Goal: Contribute content

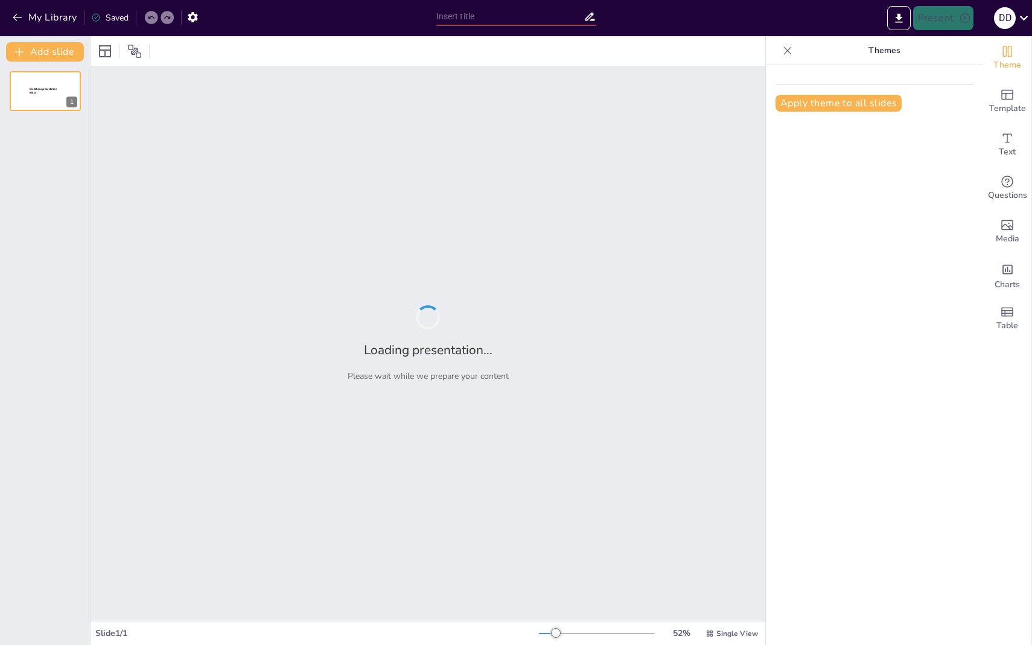
type input "Desglose de la Nómina: Componentes Esenciales"
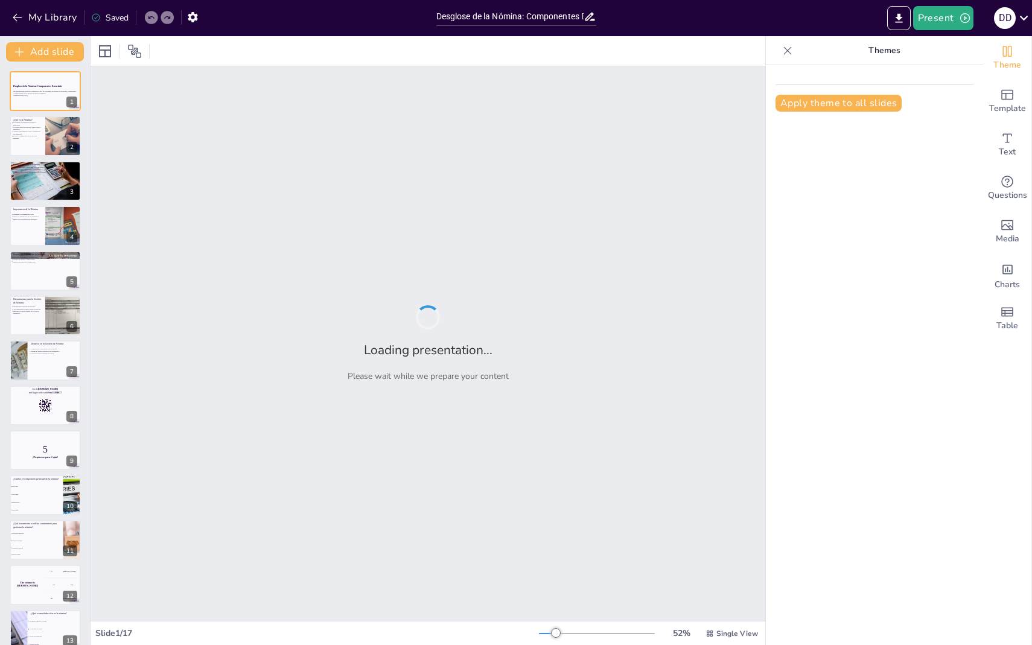
checkbox input "true"
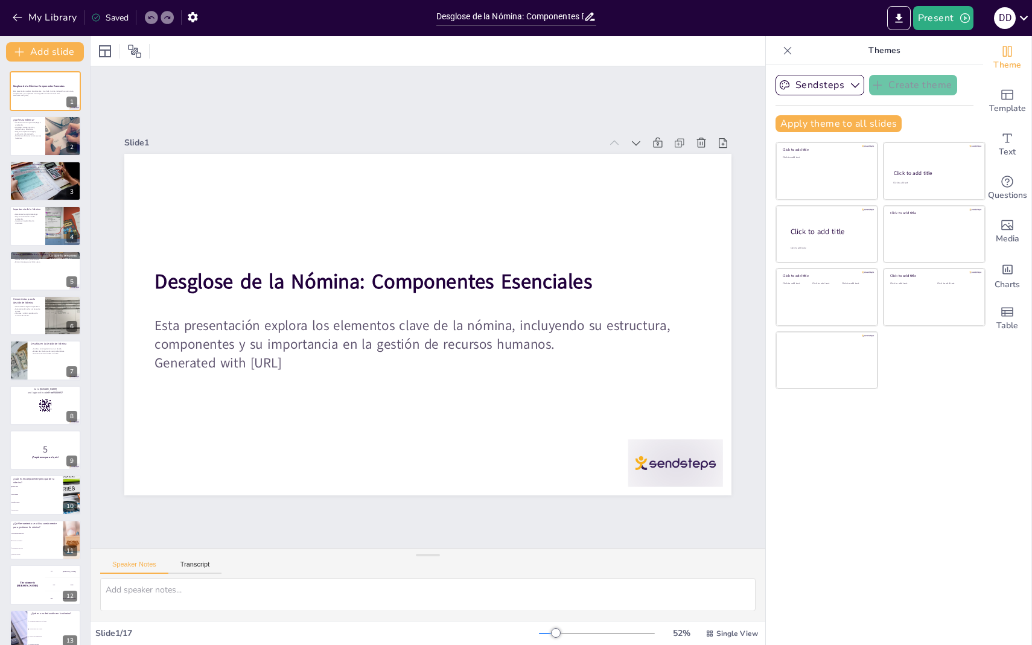
checkbox input "true"
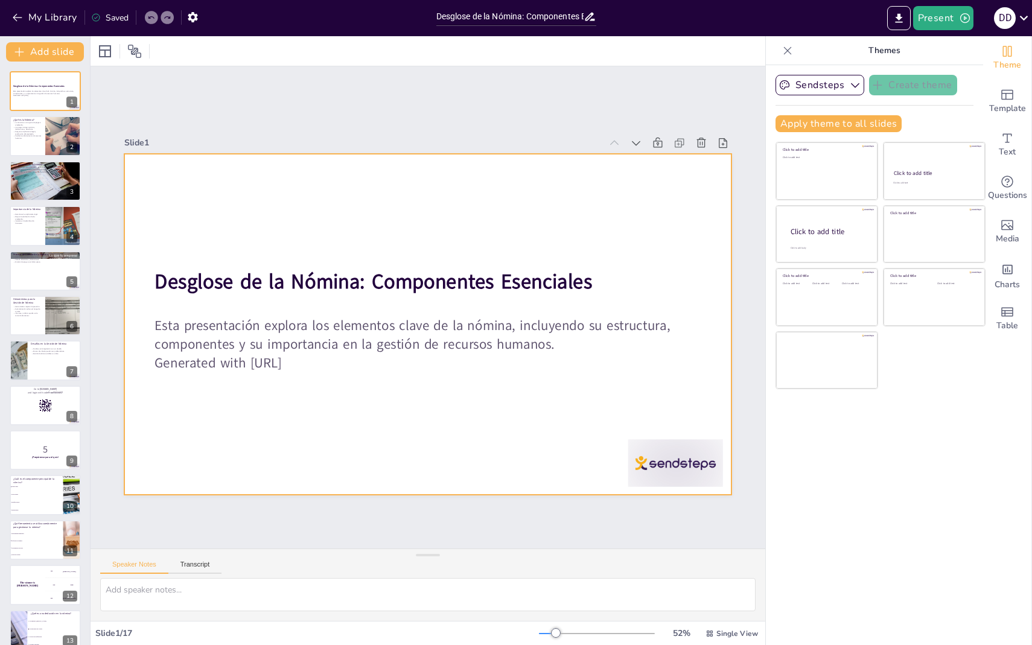
checkbox input "true"
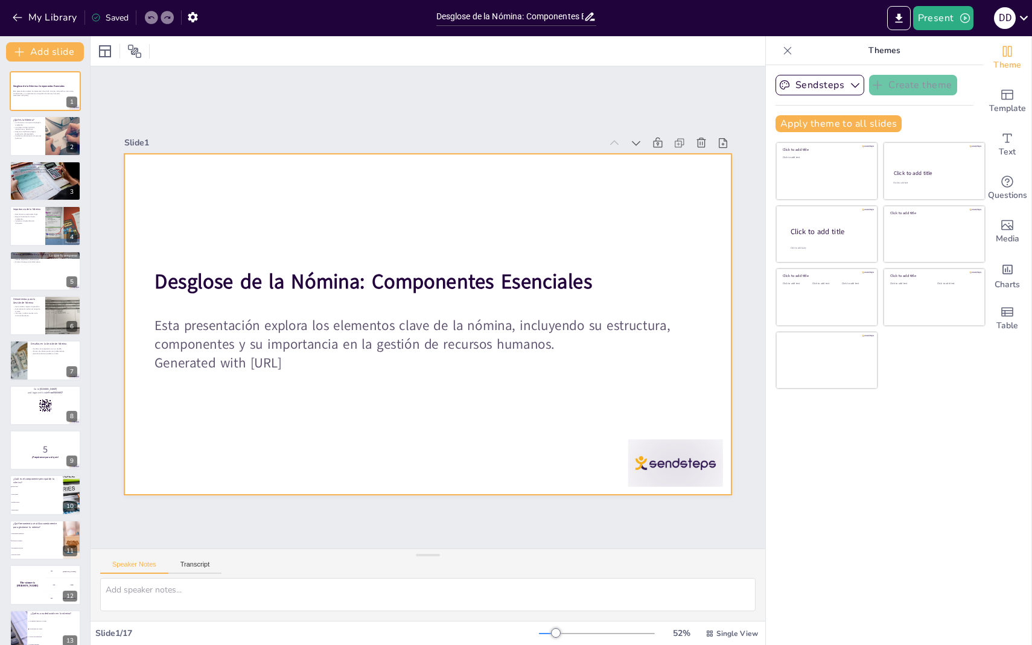
checkbox input "true"
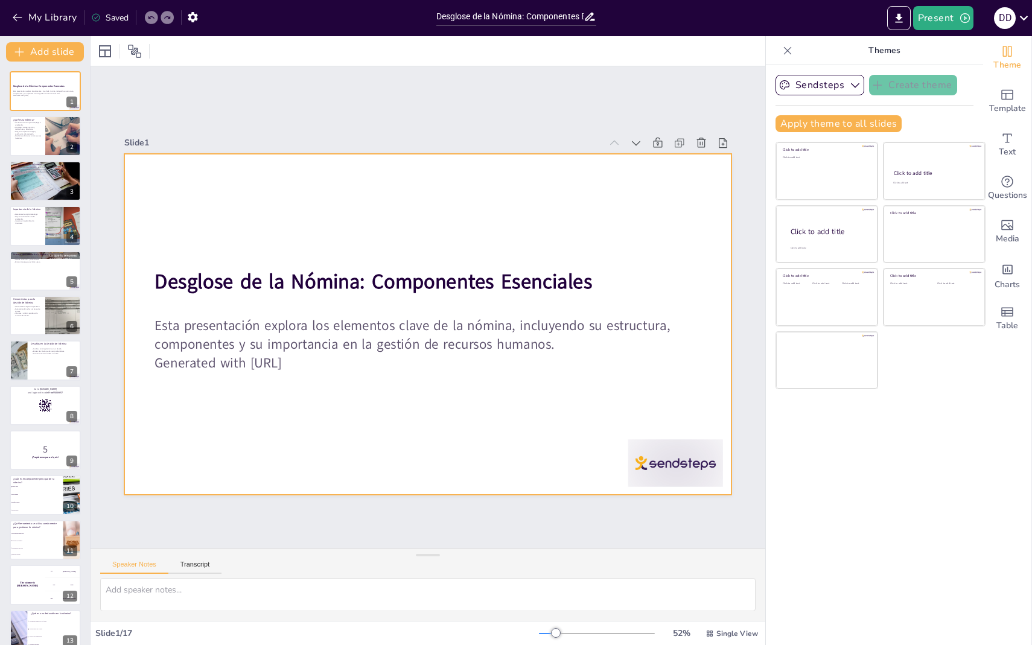
checkbox input "true"
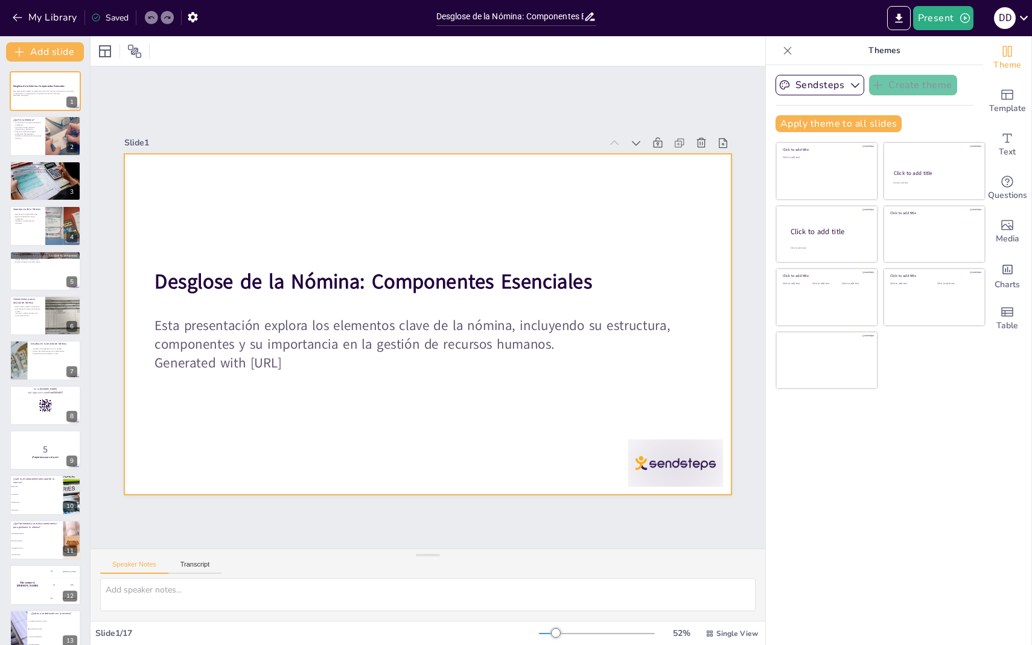
checkbox input "true"
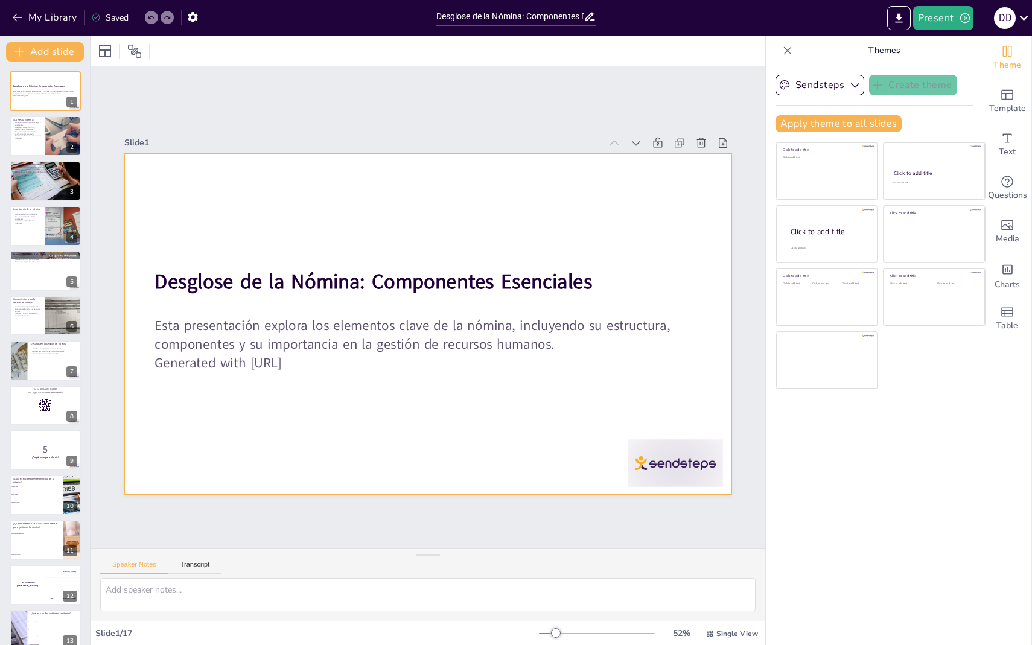
checkbox input "true"
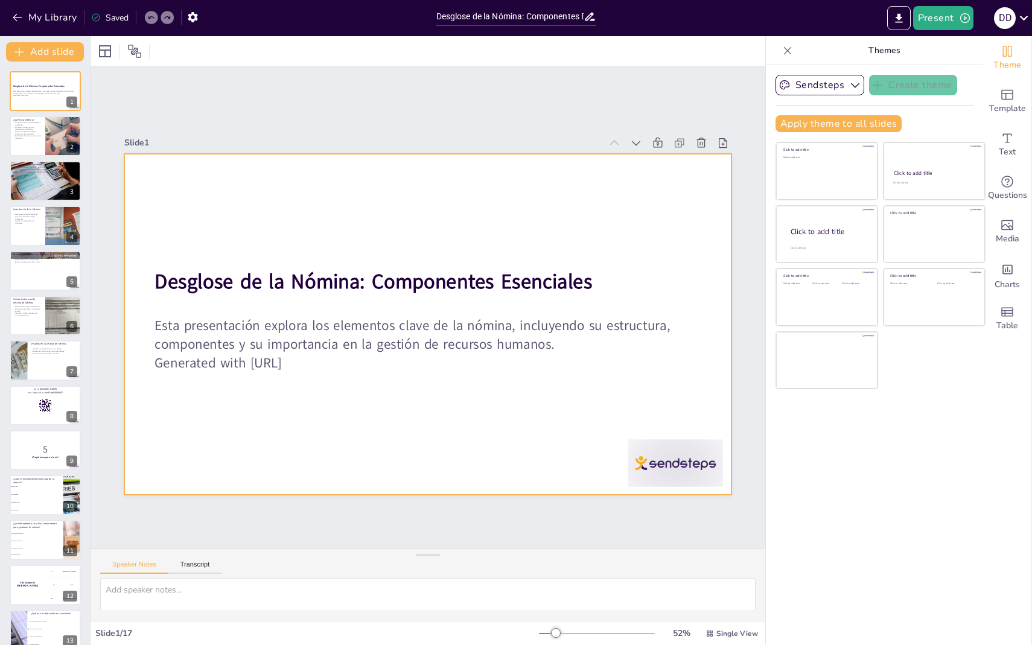
checkbox input "true"
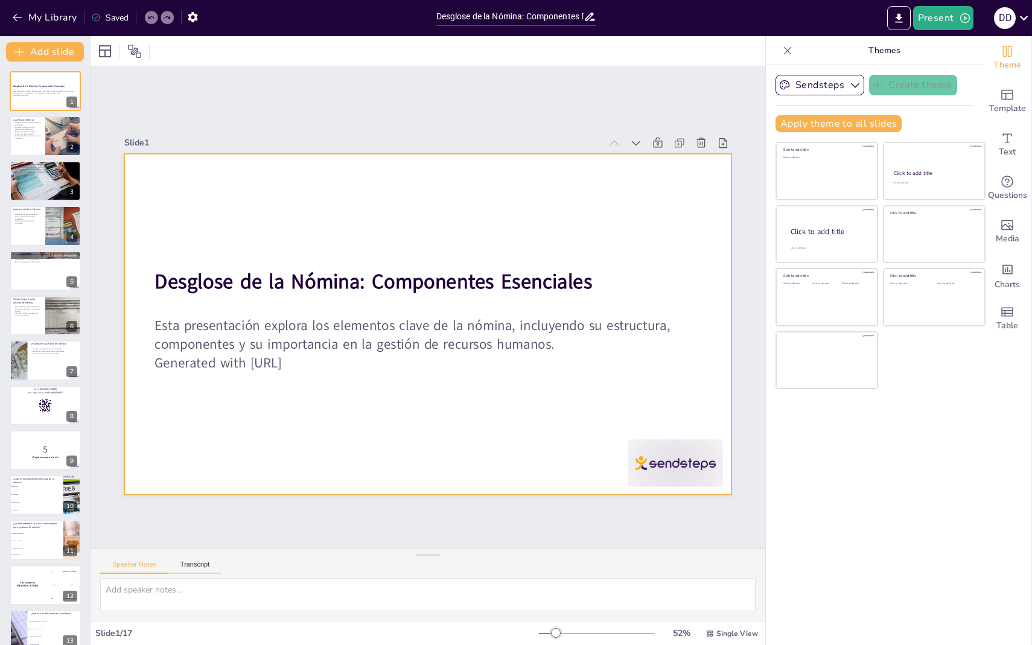
checkbox input "true"
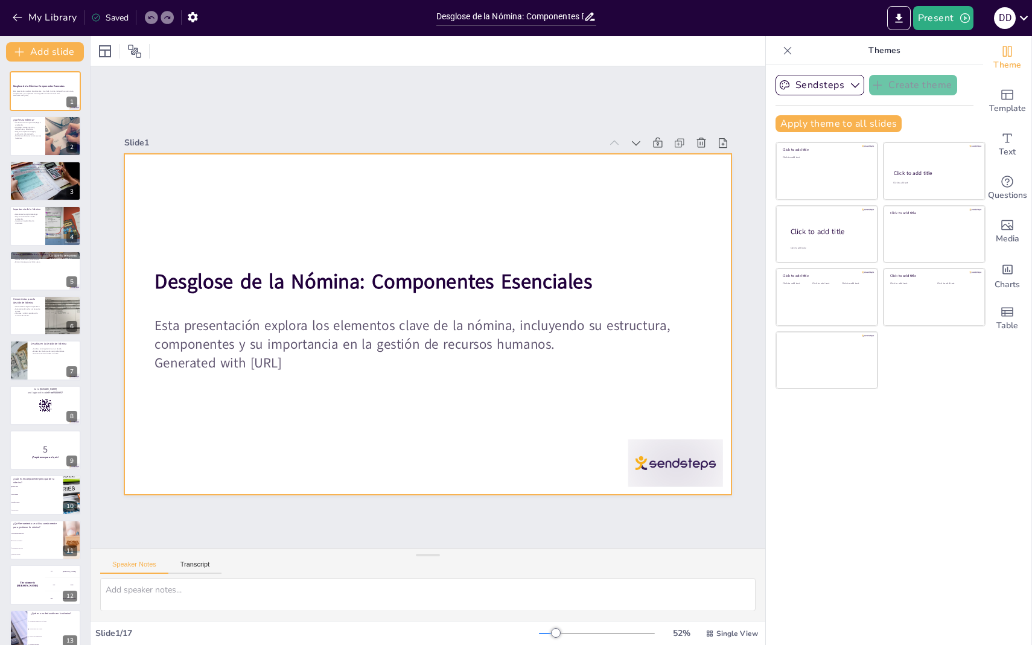
checkbox input "true"
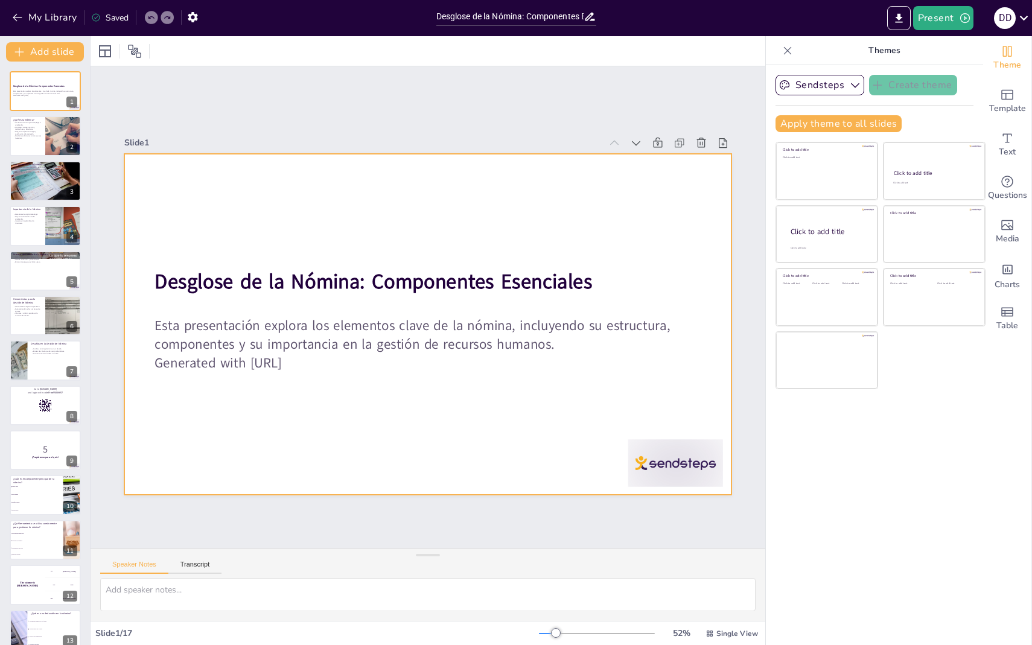
checkbox input "true"
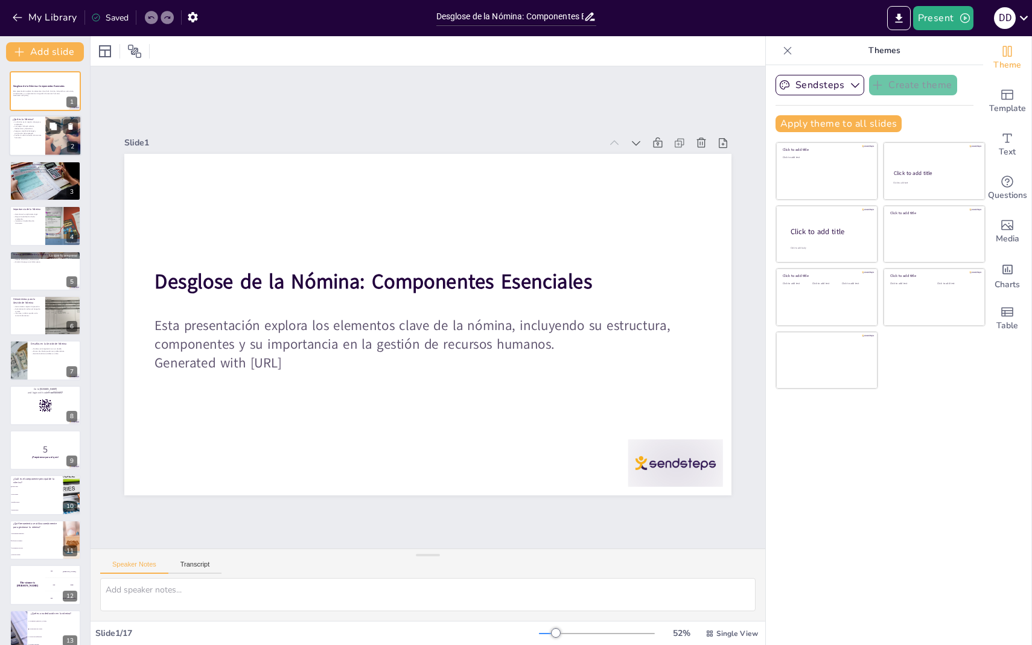
checkbox input "true"
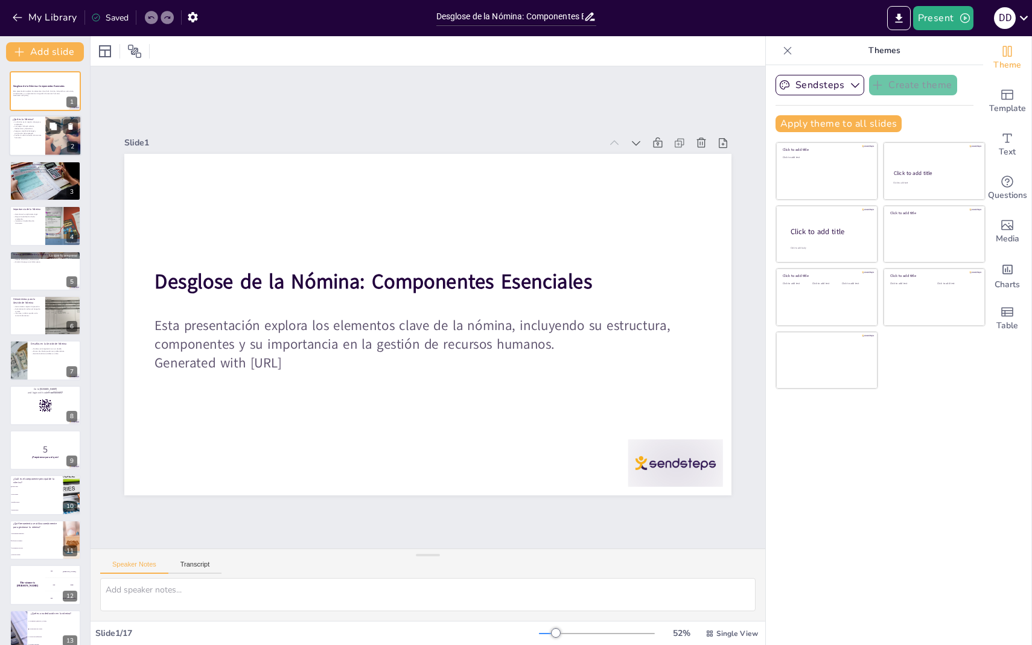
checkbox input "true"
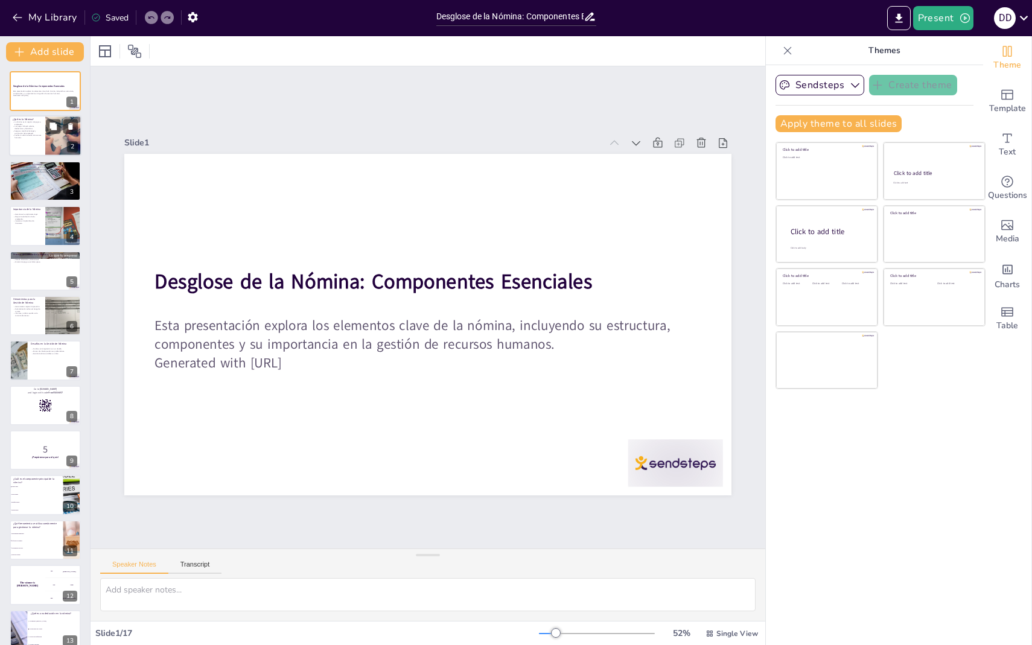
checkbox input "true"
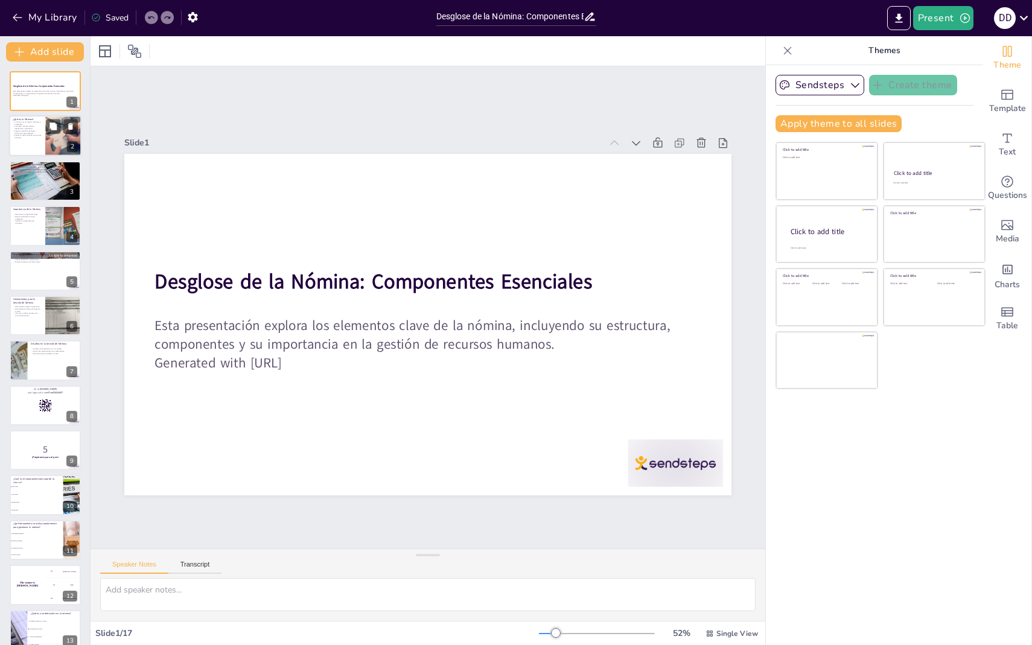
checkbox input "true"
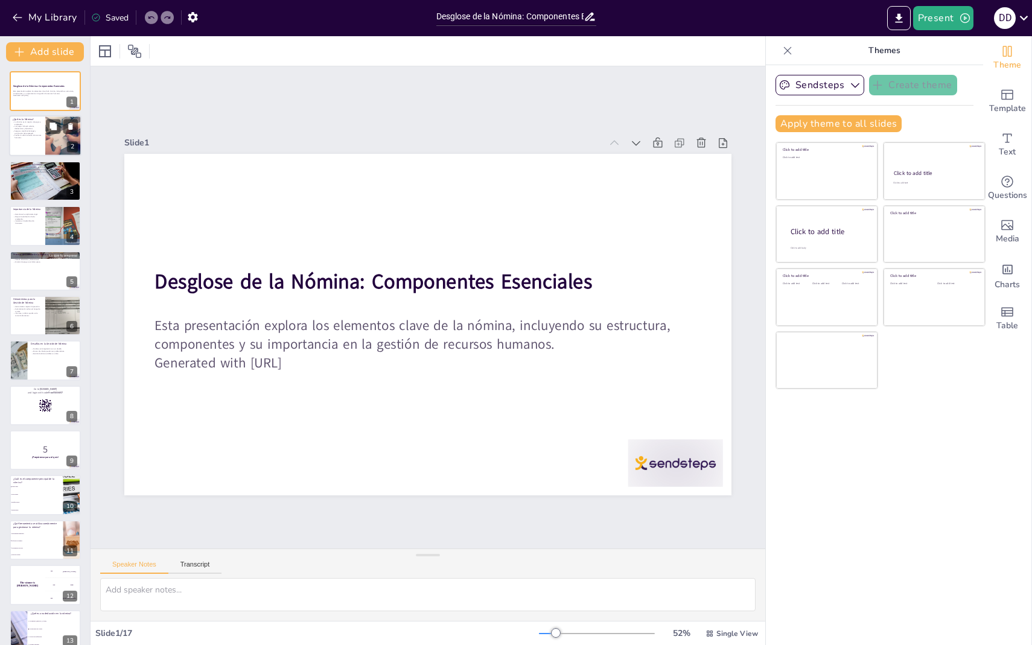
checkbox input "true"
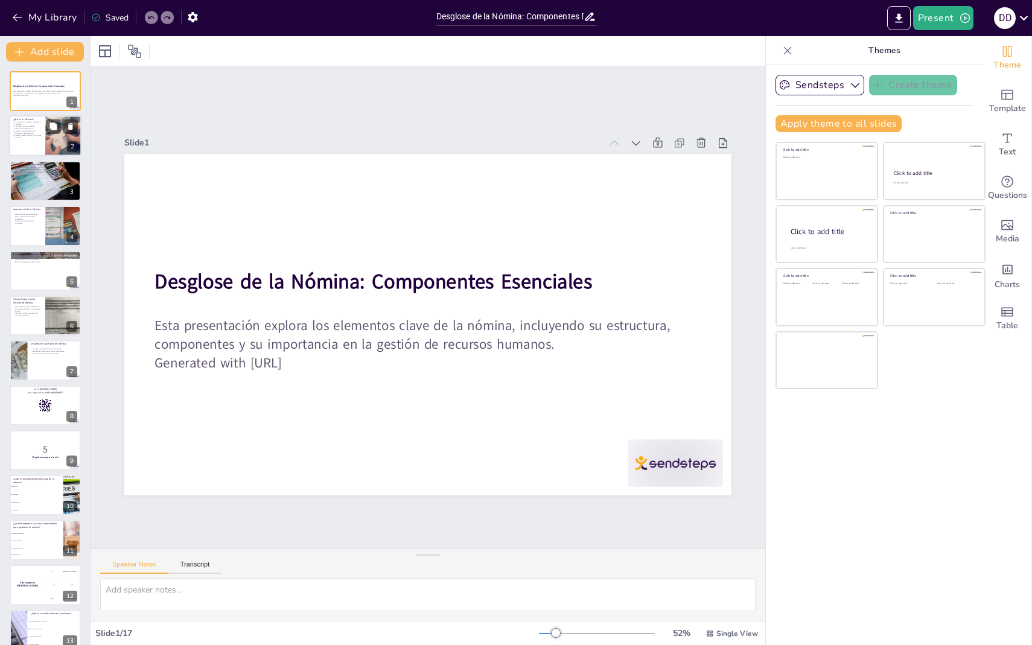
checkbox input "true"
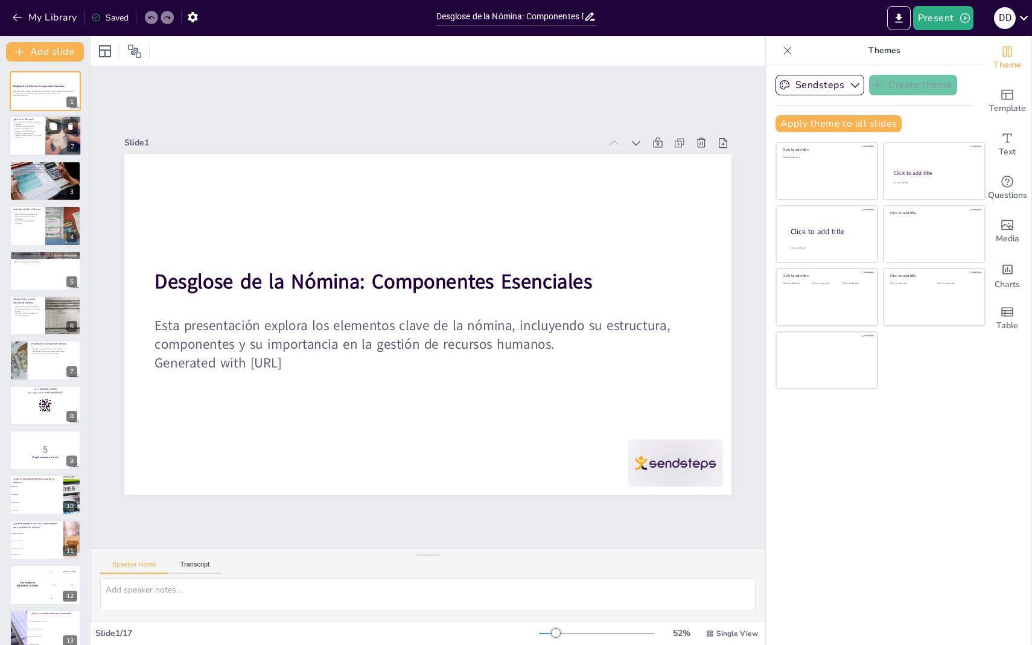
click at [56, 135] on div at bounding box center [64, 136] width 62 height 41
type textarea "La nómina es esencial para la gestión de recursos humanos, ya que proporciona u…"
checkbox input "true"
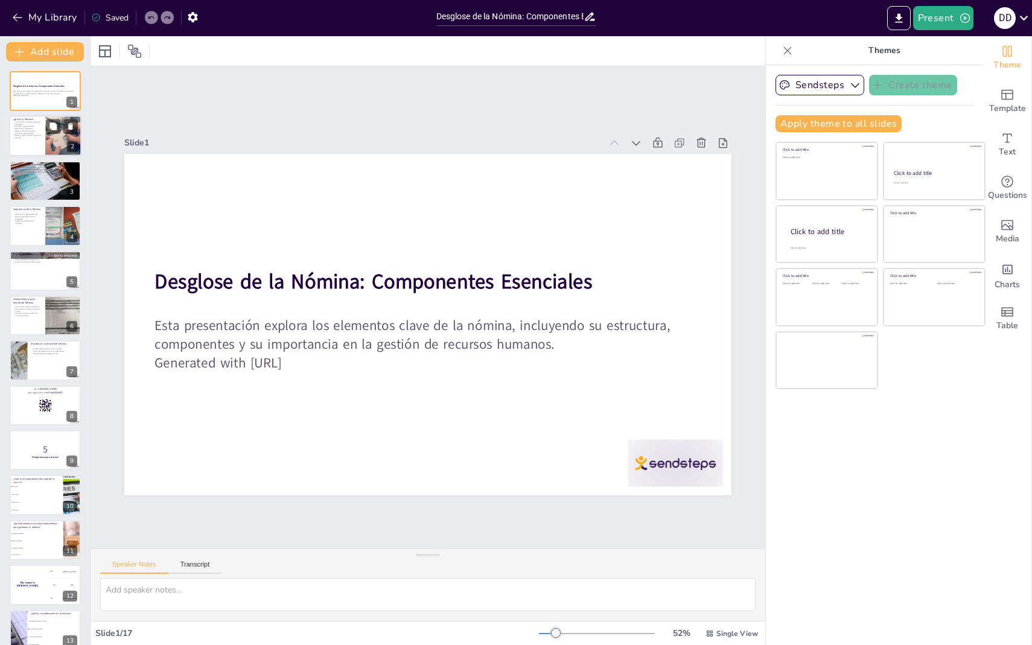
checkbox input "true"
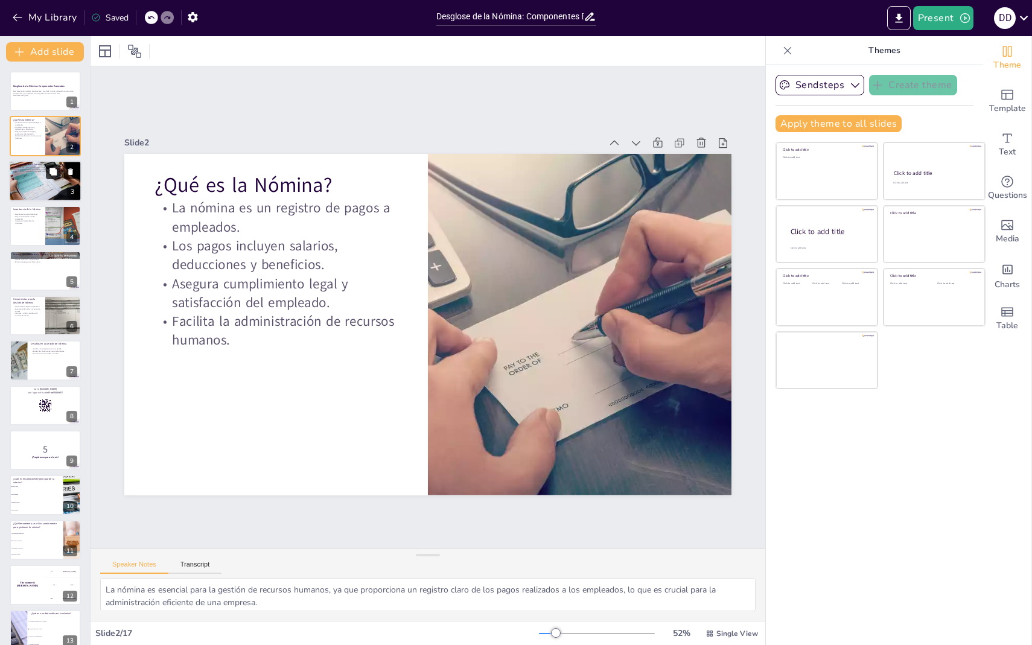
checkbox input "true"
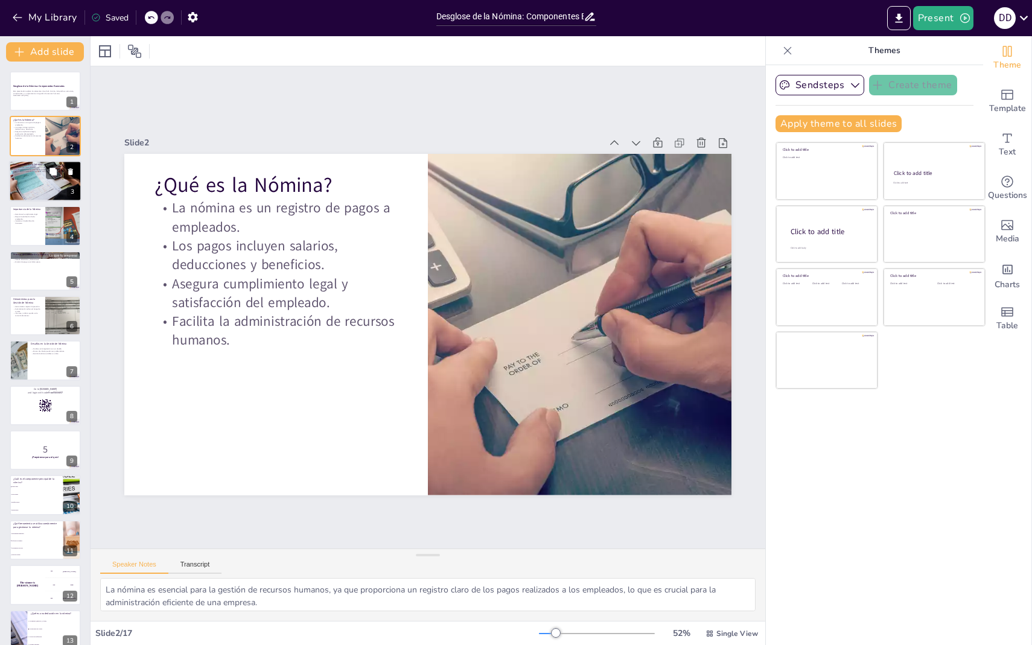
checkbox input "true"
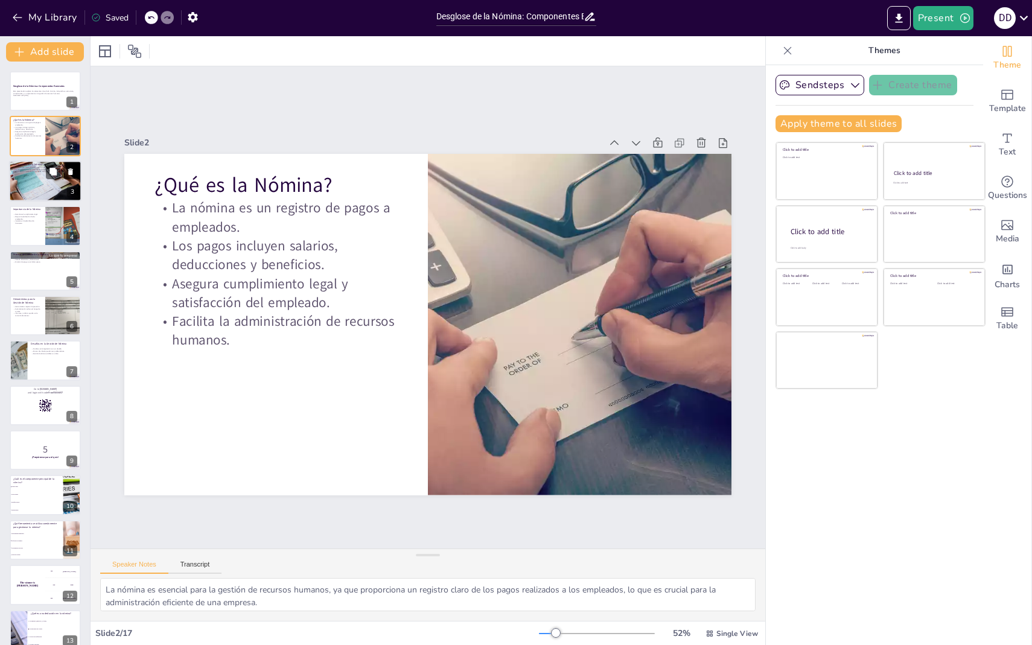
click at [52, 187] on div at bounding box center [45, 181] width 72 height 48
type textarea "El salario base es fundamental, ya que representa la compensación mínima que un…"
checkbox input "true"
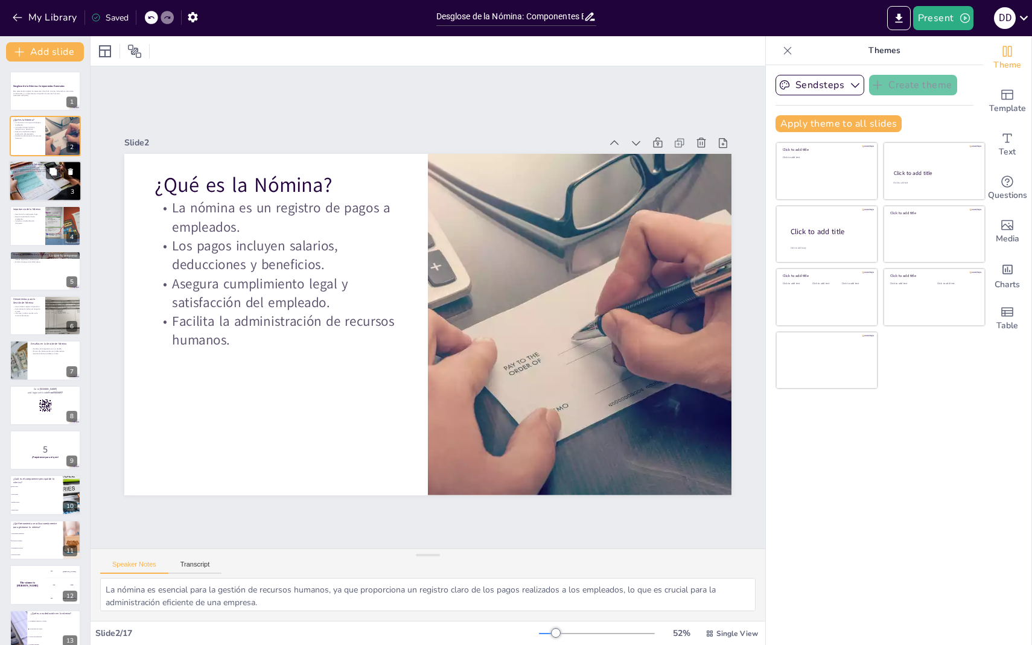
checkbox input "true"
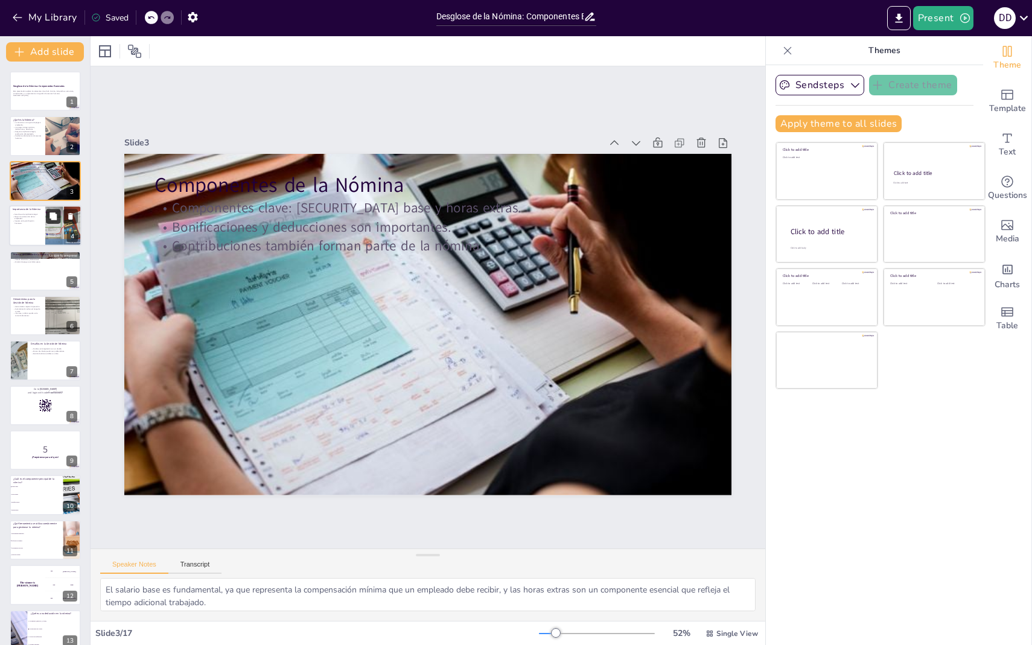
checkbox input "true"
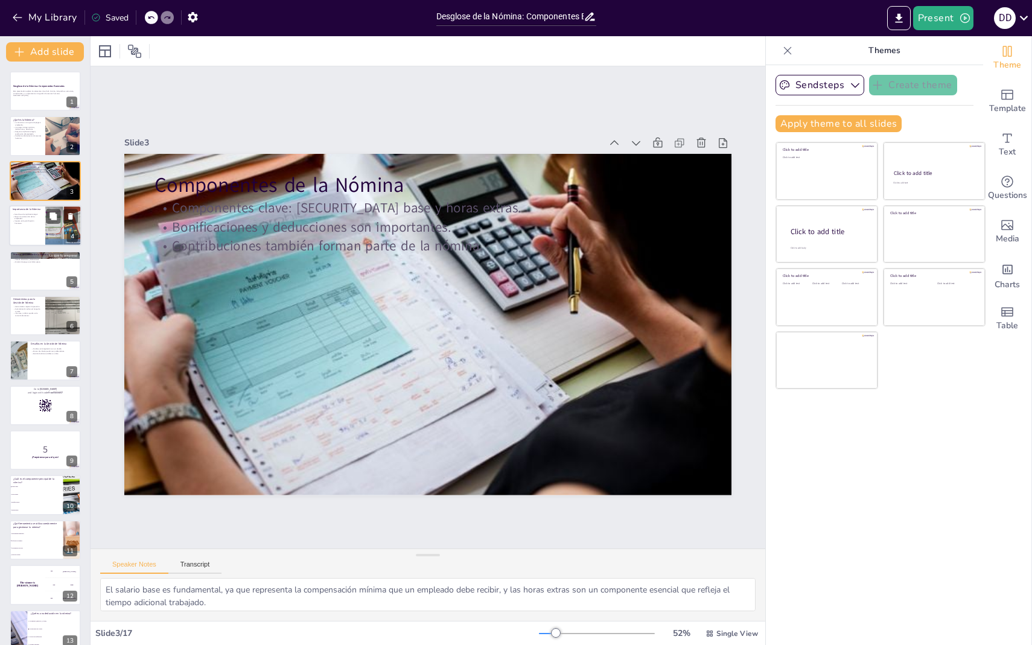
checkbox input "true"
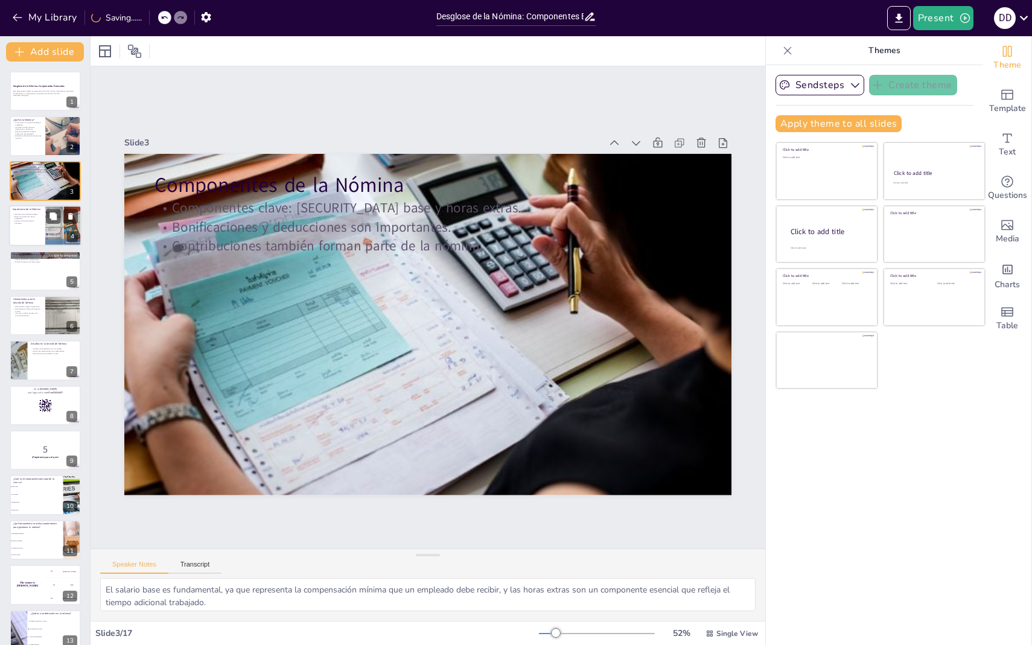
click at [51, 232] on div at bounding box center [63, 225] width 65 height 41
type textarea "El cumplimiento legal es esencial para evitar multas y sanciones, y la nómina j…"
checkbox input "true"
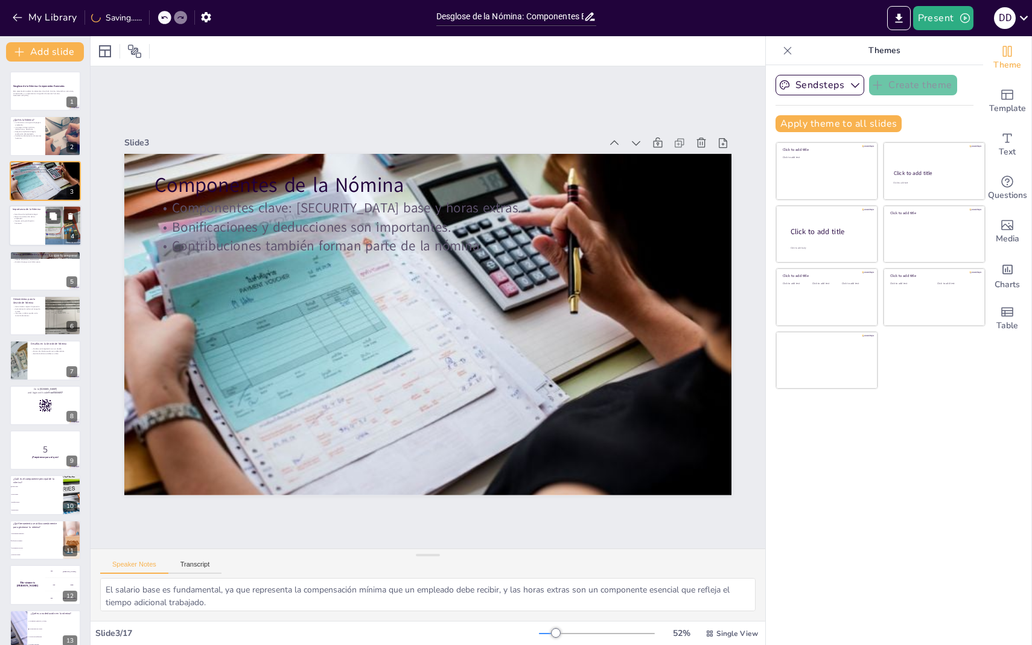
checkbox input "true"
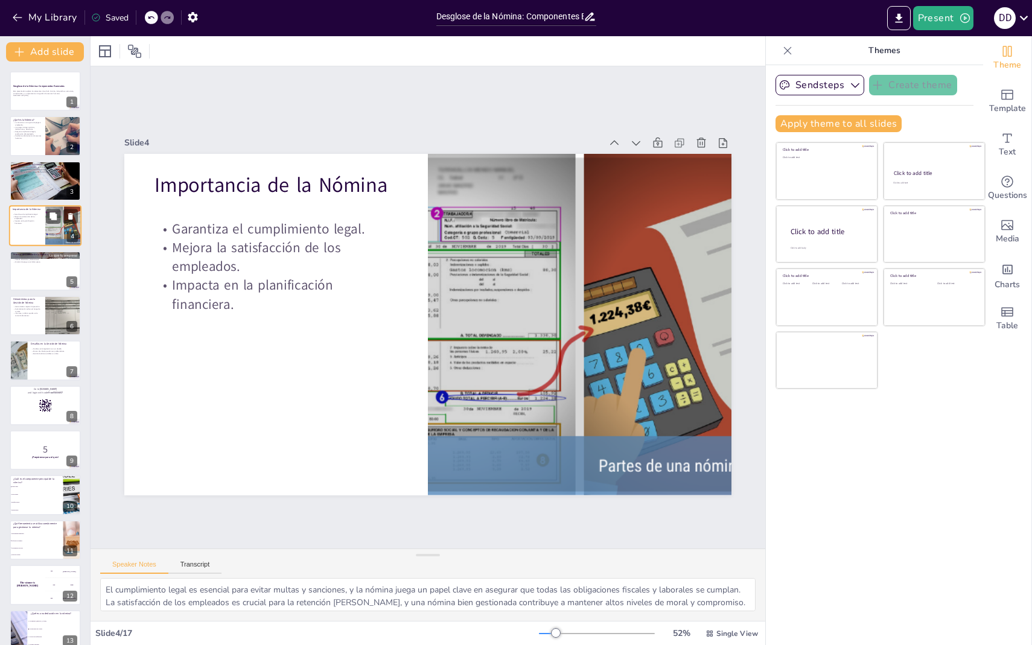
checkbox input "true"
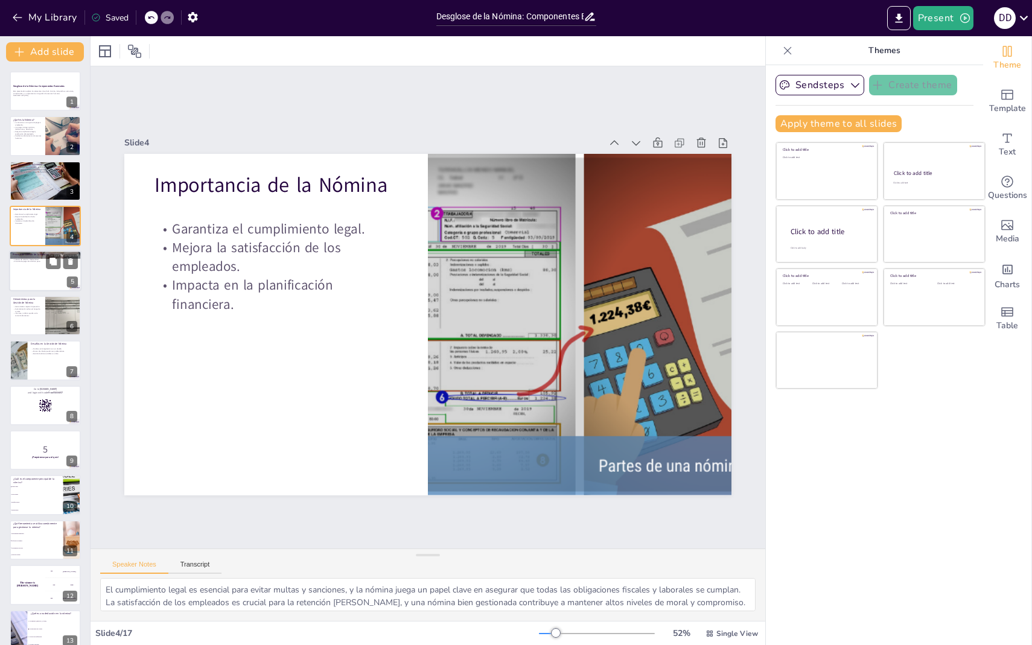
checkbox input "true"
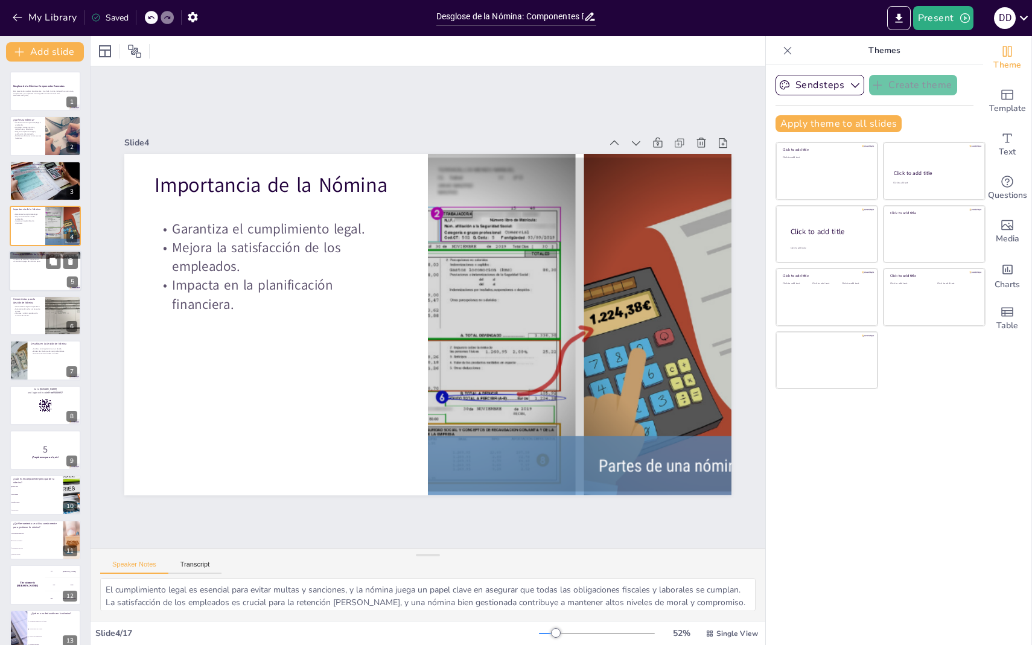
click at [53, 275] on div at bounding box center [45, 270] width 72 height 41
type textarea "La recolección de datos es fundamental para asegurar que la nómina sea precisa,…"
checkbox input "true"
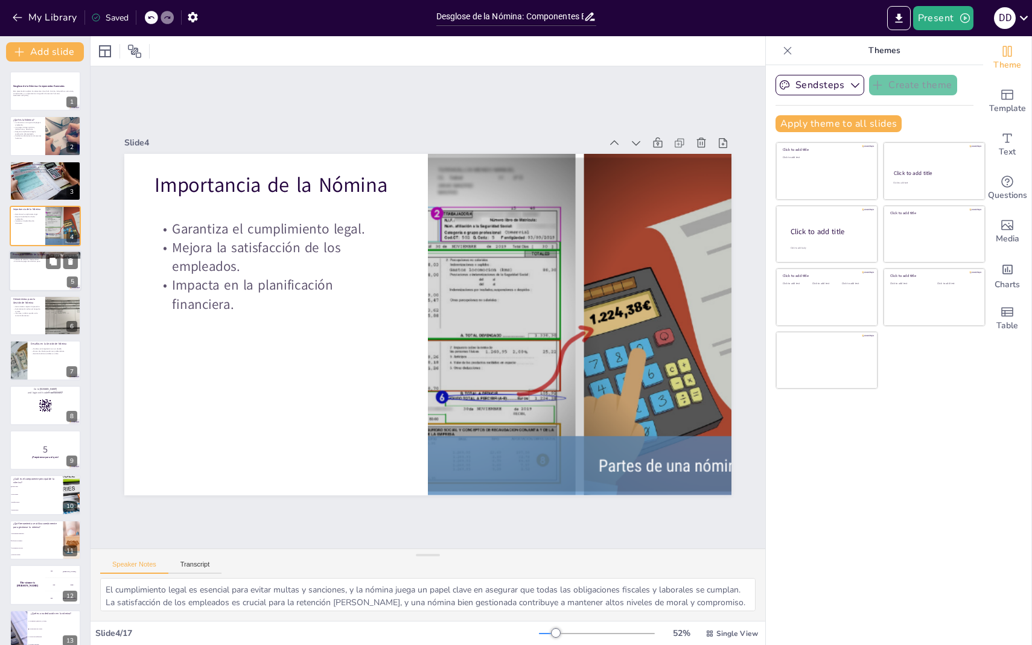
checkbox input "true"
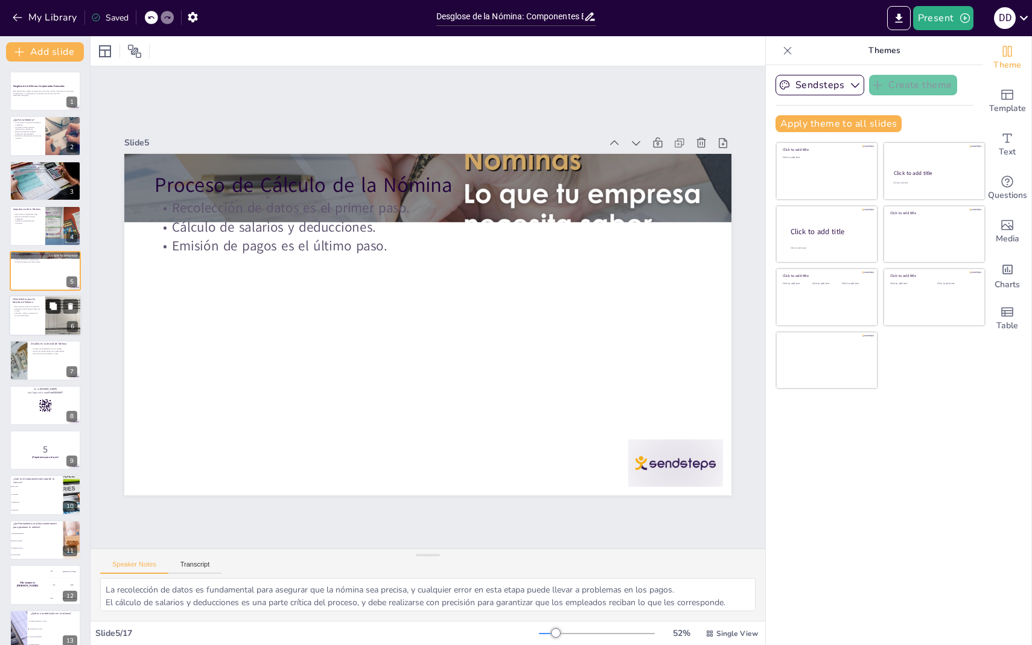
checkbox input "true"
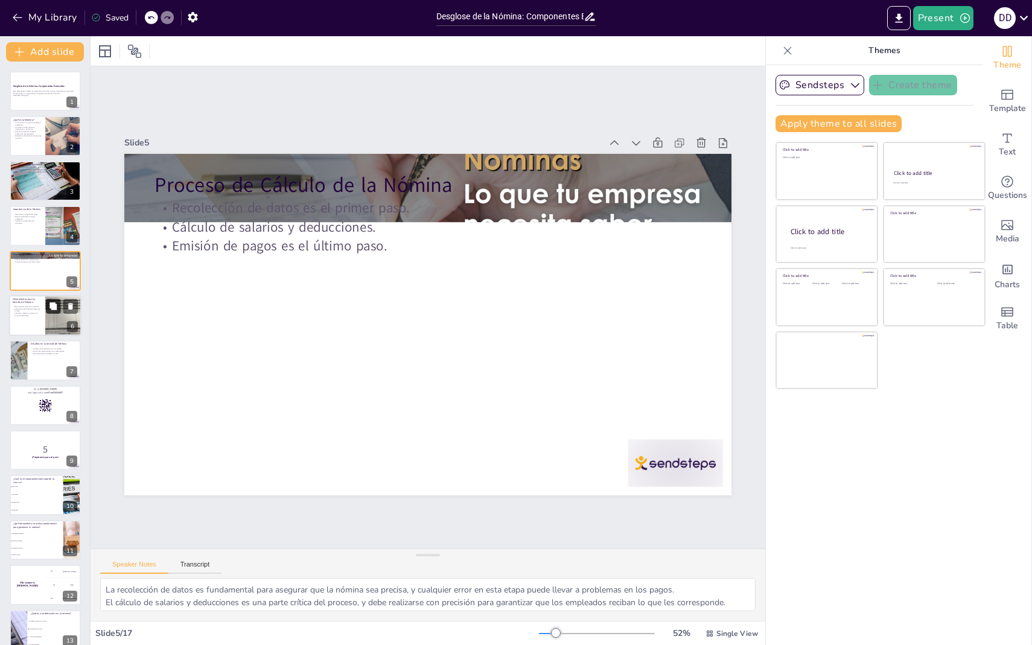
checkbox input "true"
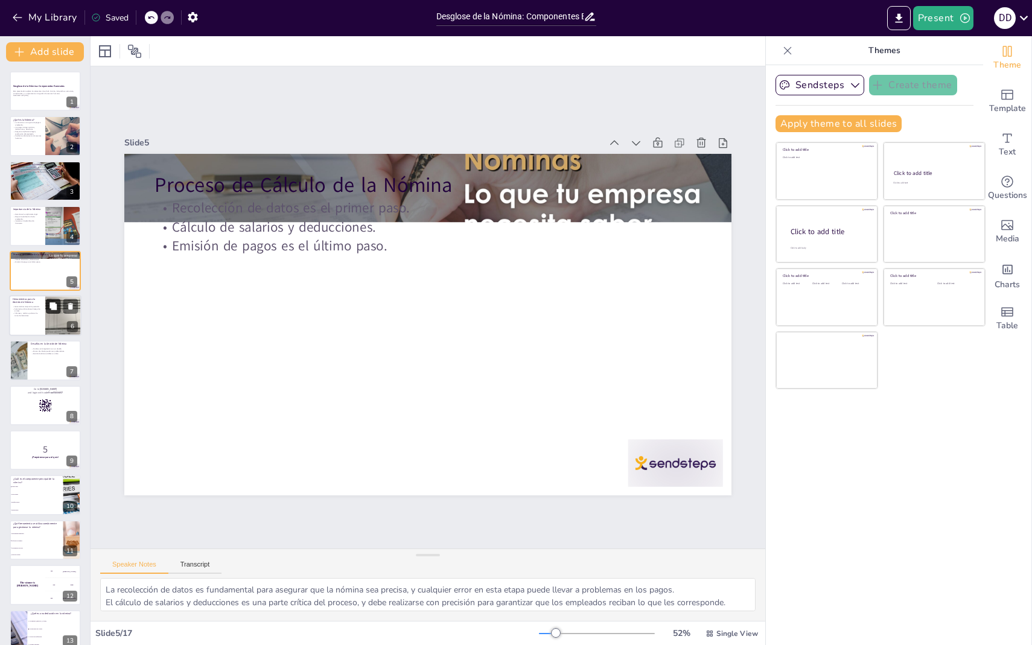
checkbox input "true"
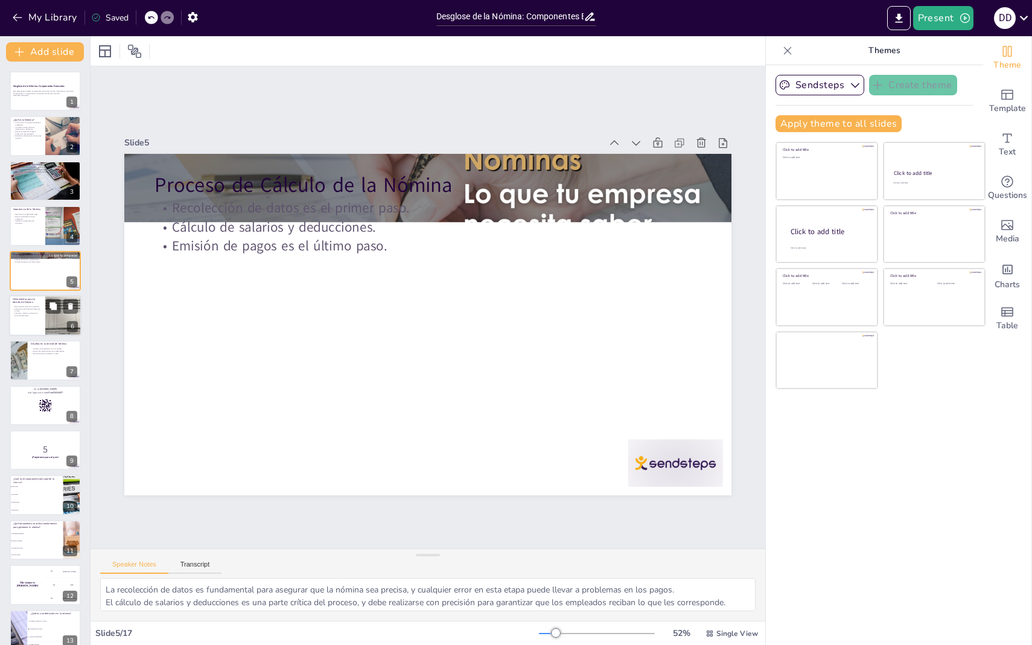
checkbox input "true"
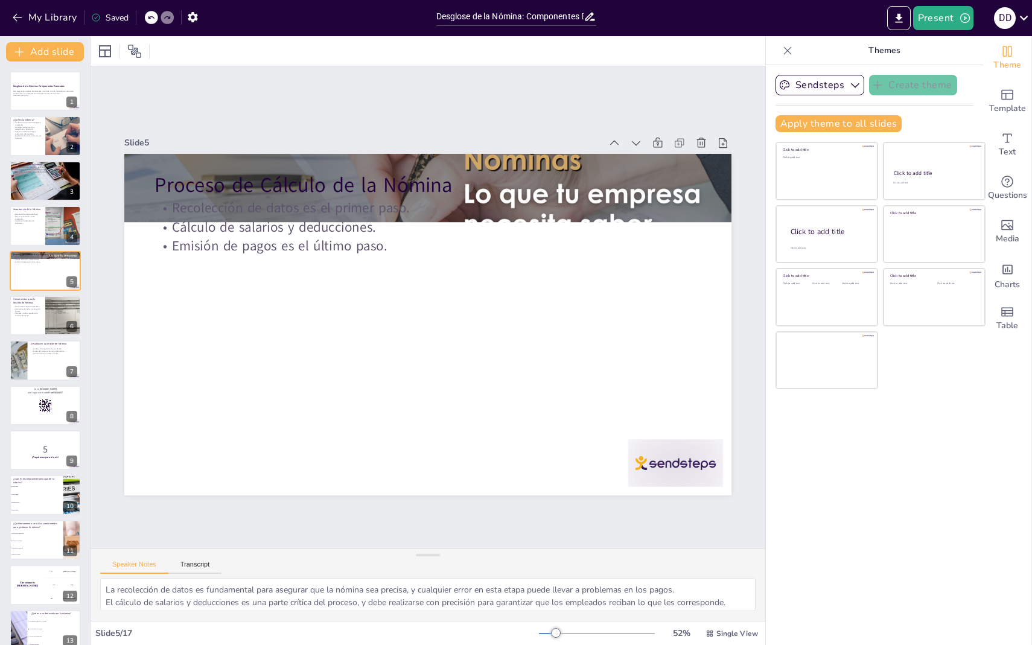
checkbox input "true"
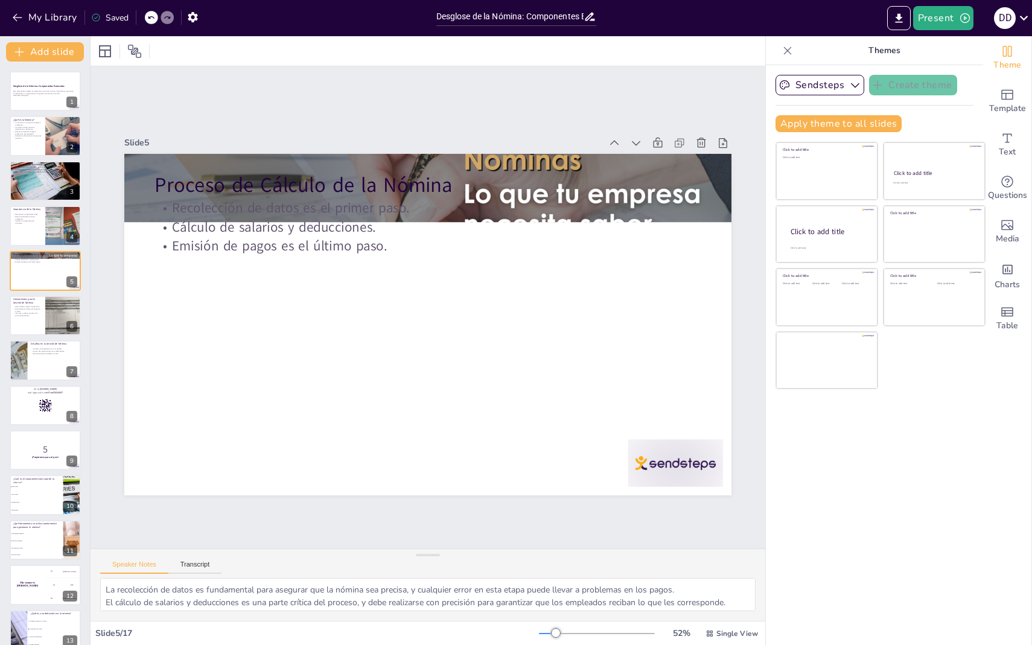
checkbox input "true"
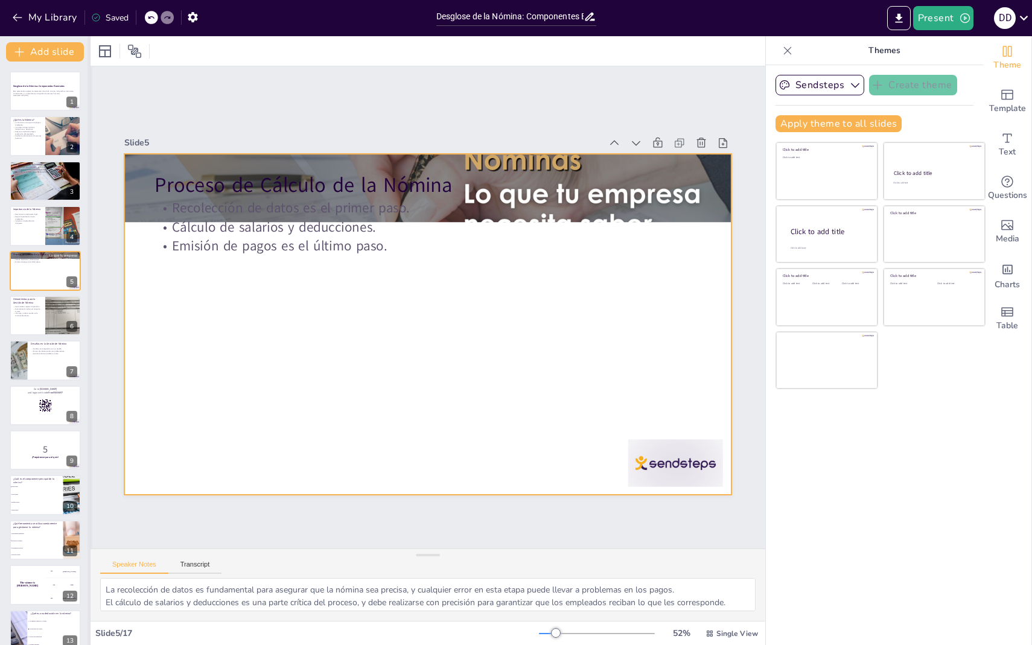
checkbox input "true"
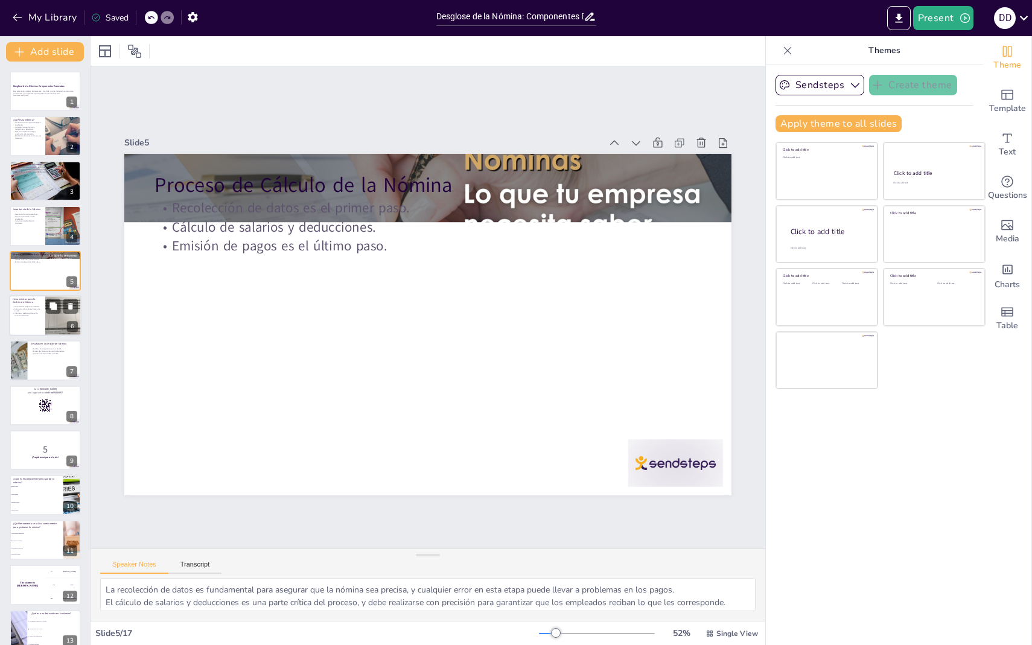
checkbox input "true"
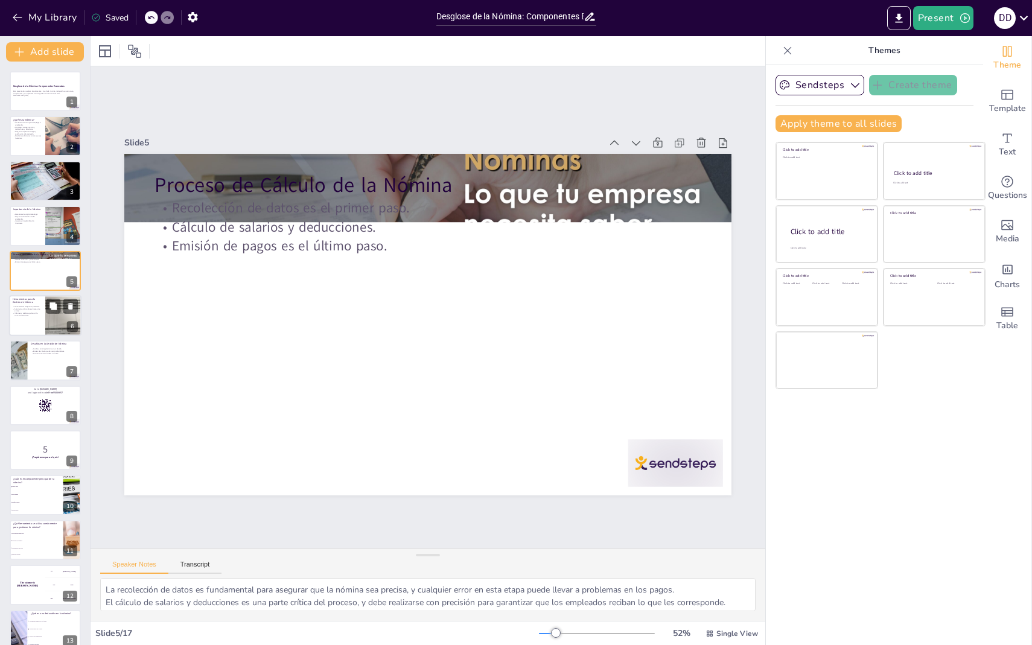
checkbox input "true"
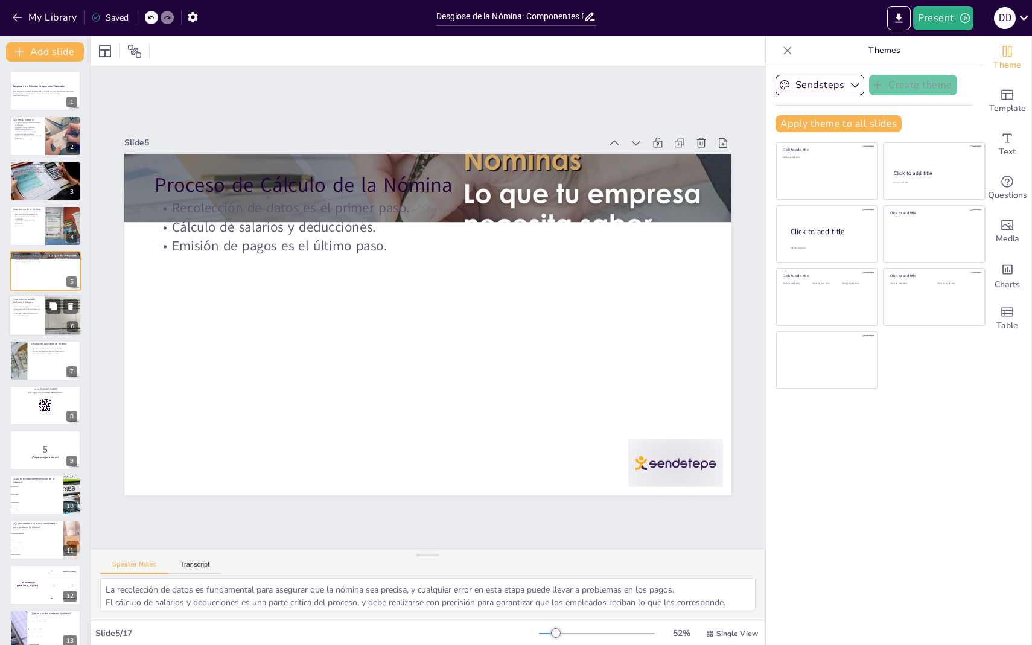
click at [42, 329] on div at bounding box center [45, 315] width 72 height 41
type textarea "La precisión en la gestión de la nómina es fundamental para evitar errores que …"
checkbox input "true"
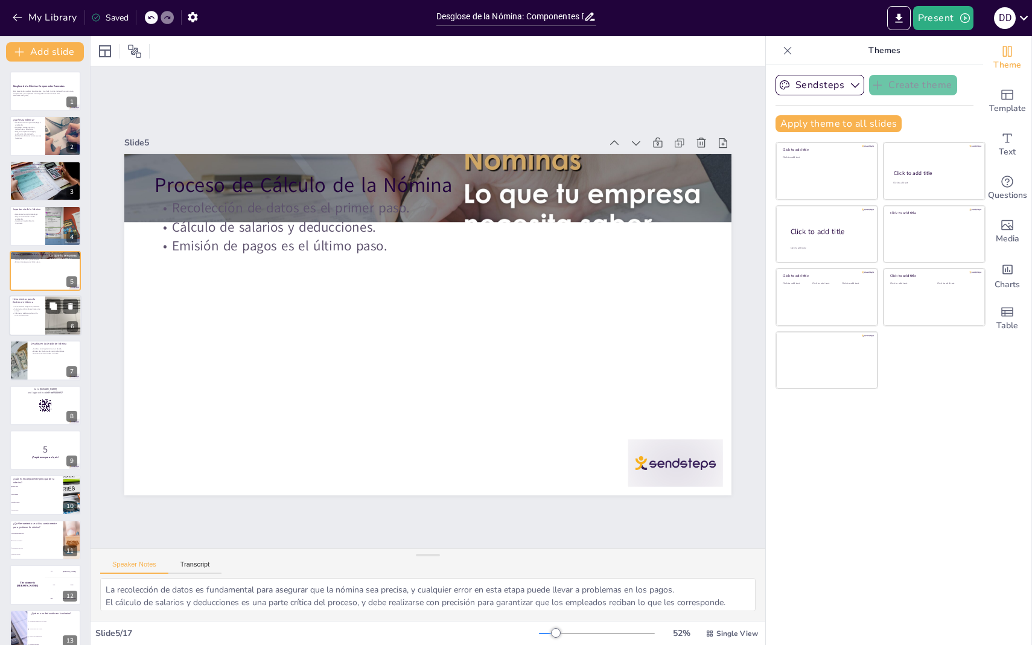
checkbox input "true"
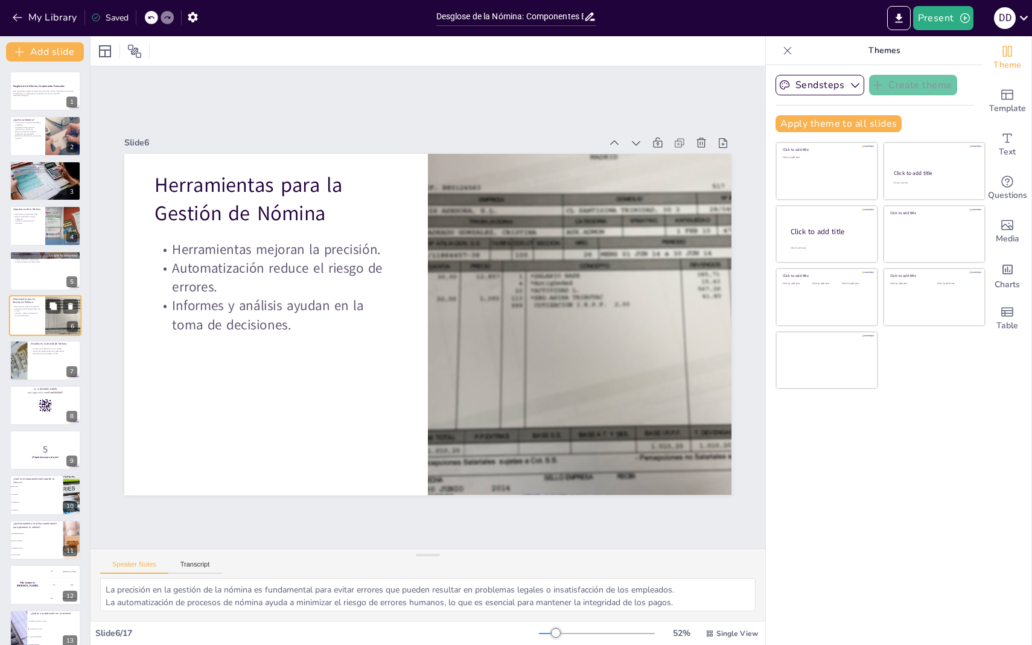
checkbox input "true"
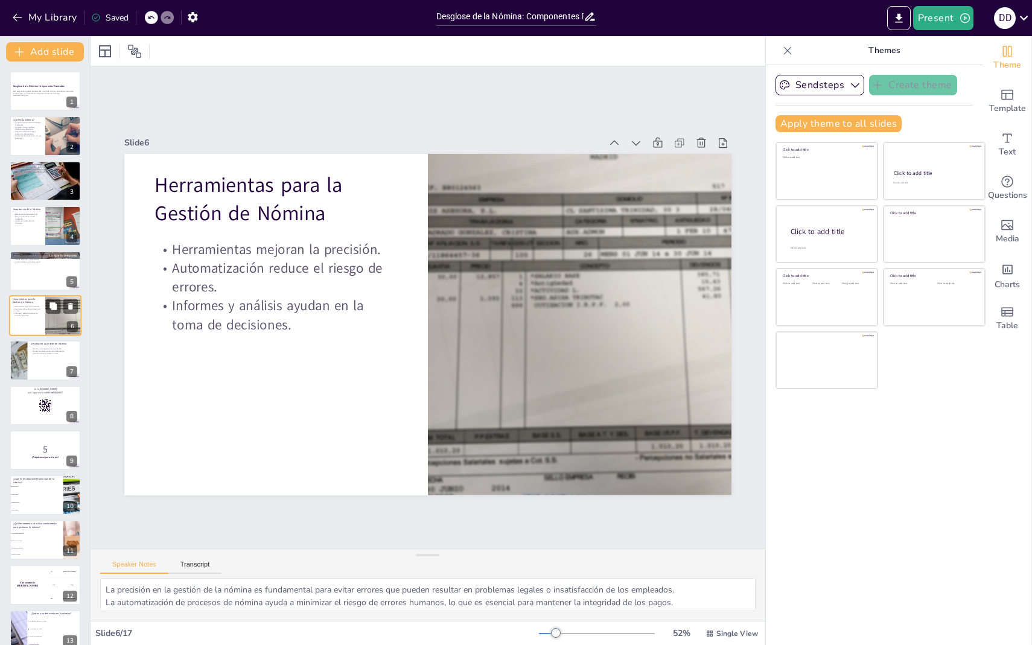
checkbox input "true"
click at [52, 217] on icon at bounding box center [52, 215] width 7 height 7
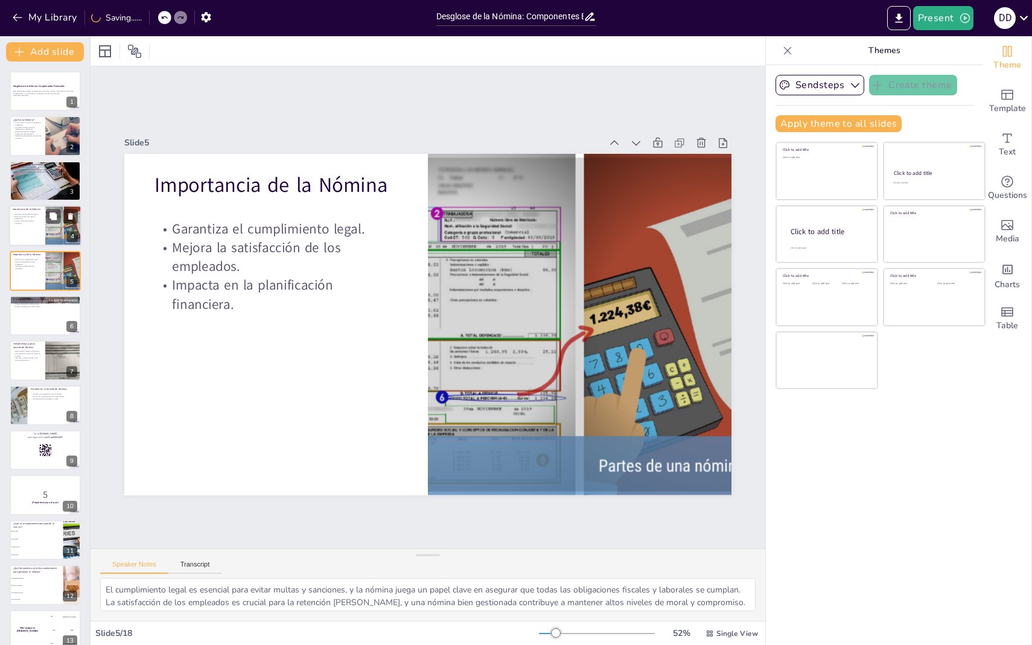
click at [34, 234] on div at bounding box center [45, 225] width 72 height 41
click at [37, 274] on div at bounding box center [45, 270] width 72 height 41
click at [32, 333] on div at bounding box center [45, 315] width 72 height 41
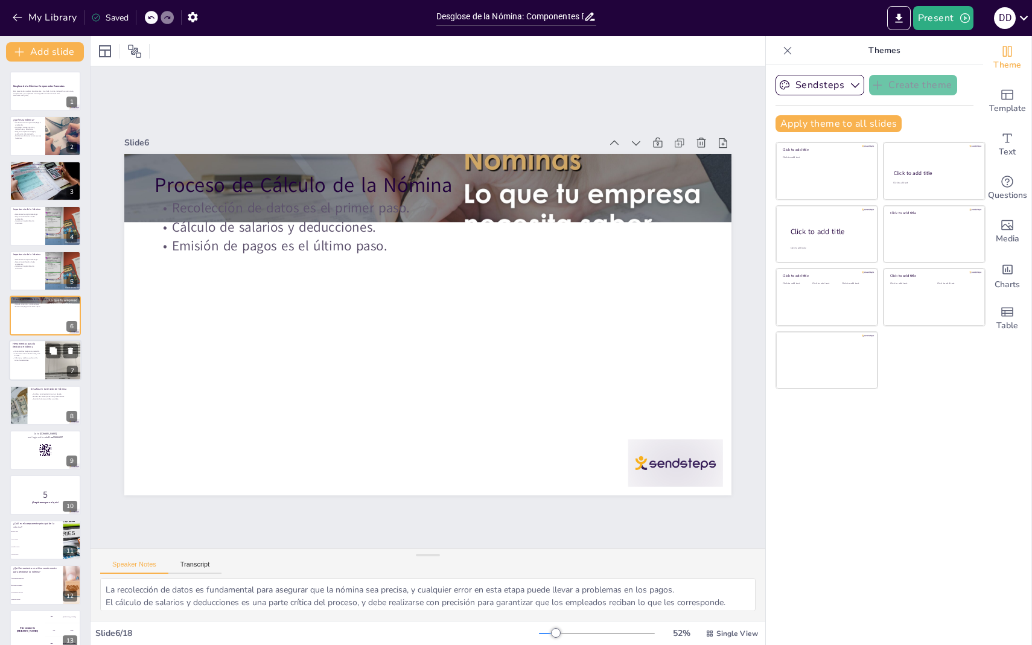
click at [34, 357] on p "Informes y análisis ayudan en la toma de decisiones." at bounding box center [27, 359] width 29 height 4
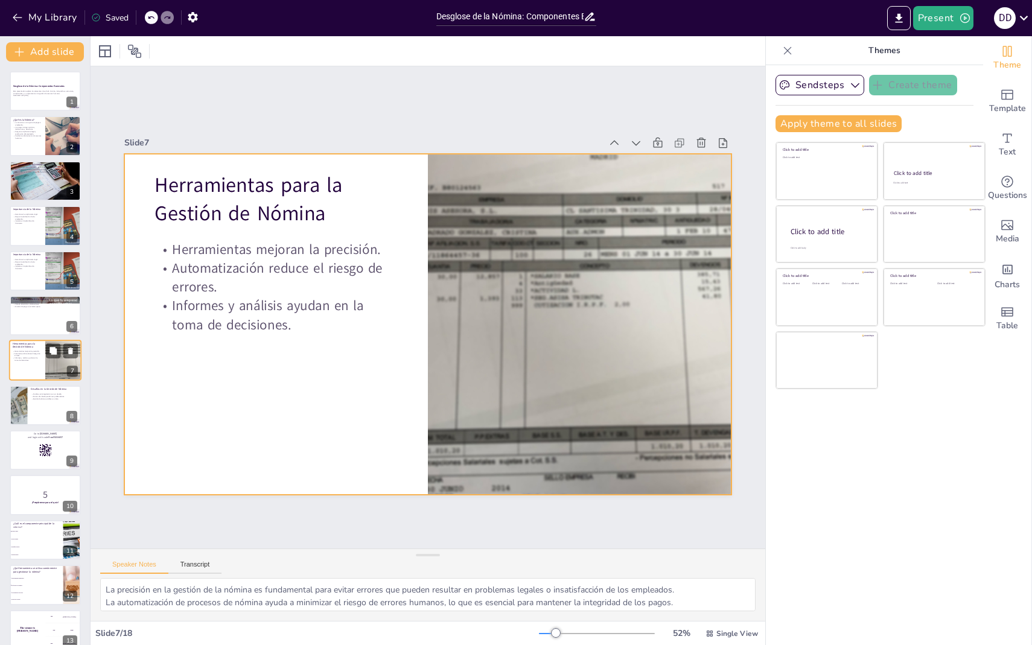
scroll to position [7, 0]
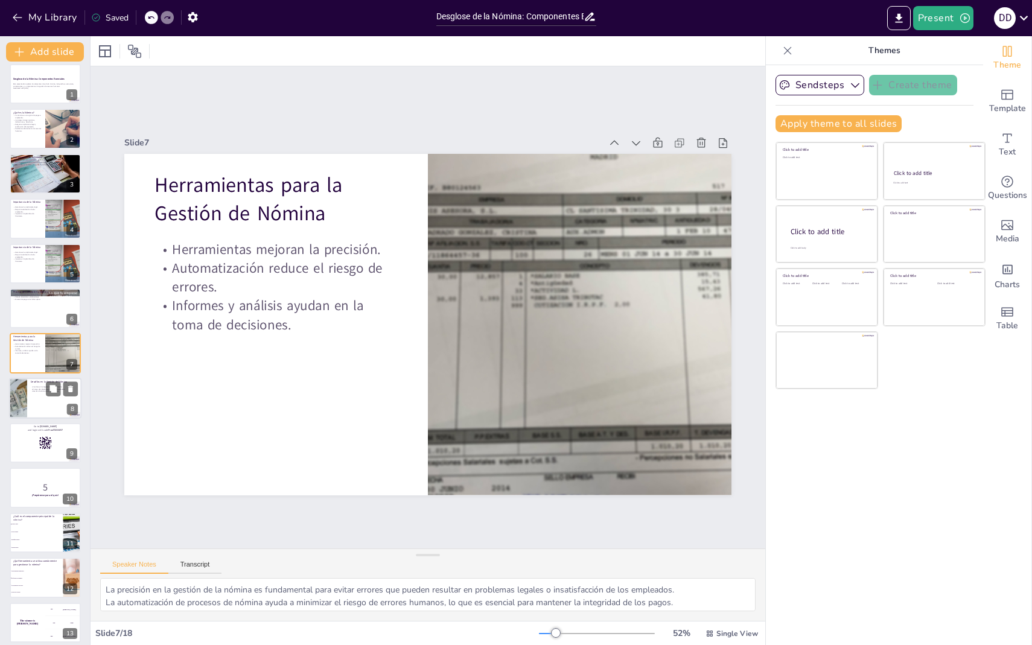
click at [37, 394] on div at bounding box center [45, 398] width 72 height 41
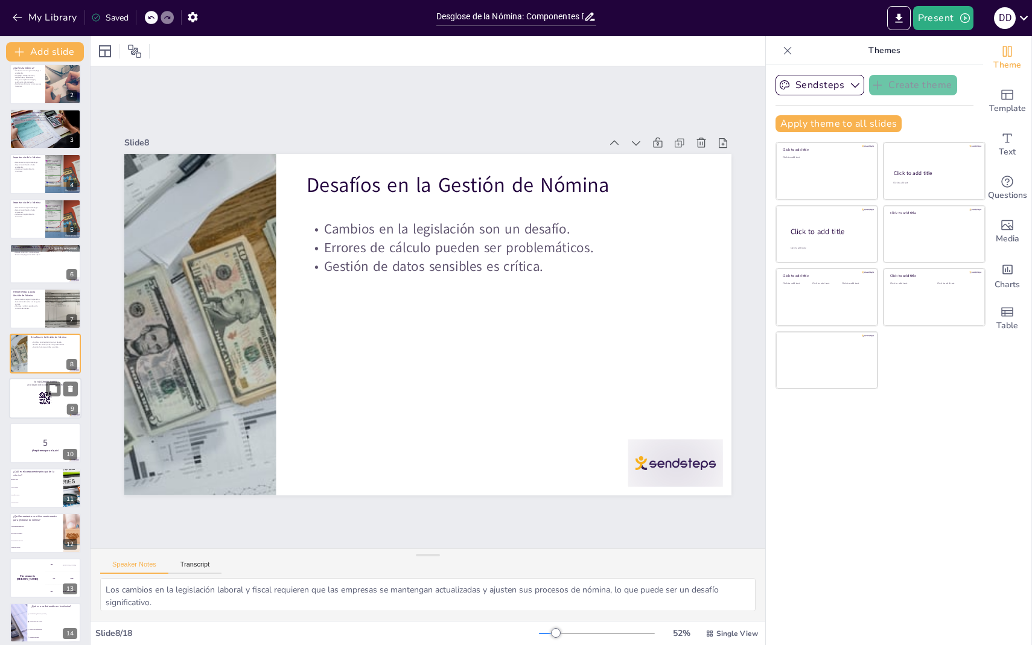
click at [40, 405] on div at bounding box center [45, 398] width 72 height 41
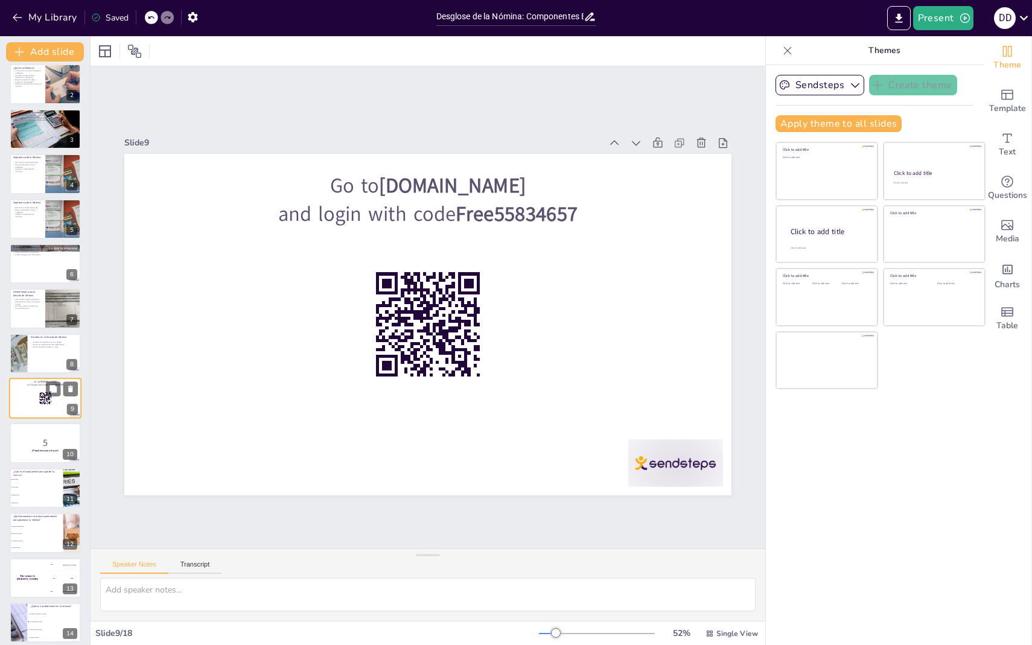
scroll to position [97, 0]
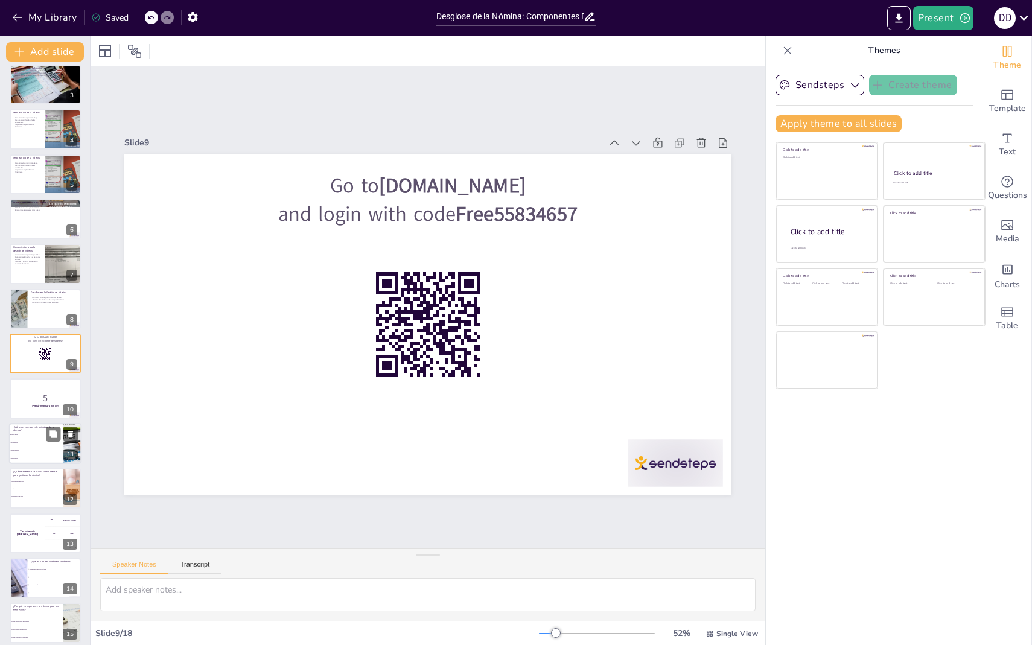
click at [45, 444] on li "Horas extras" at bounding box center [36, 443] width 54 height 8
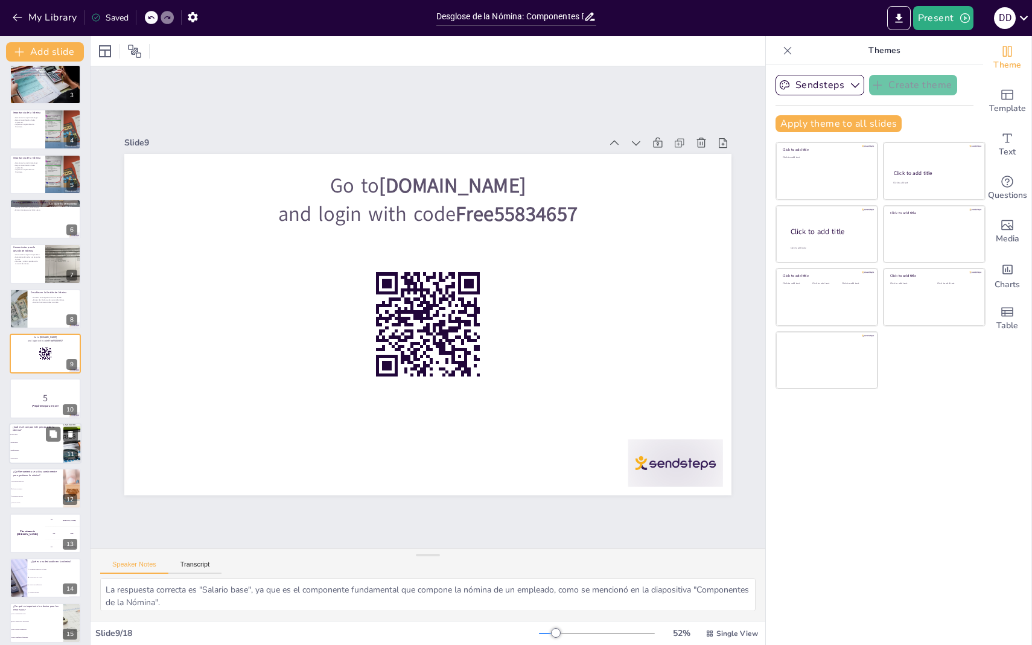
scroll to position [187, 0]
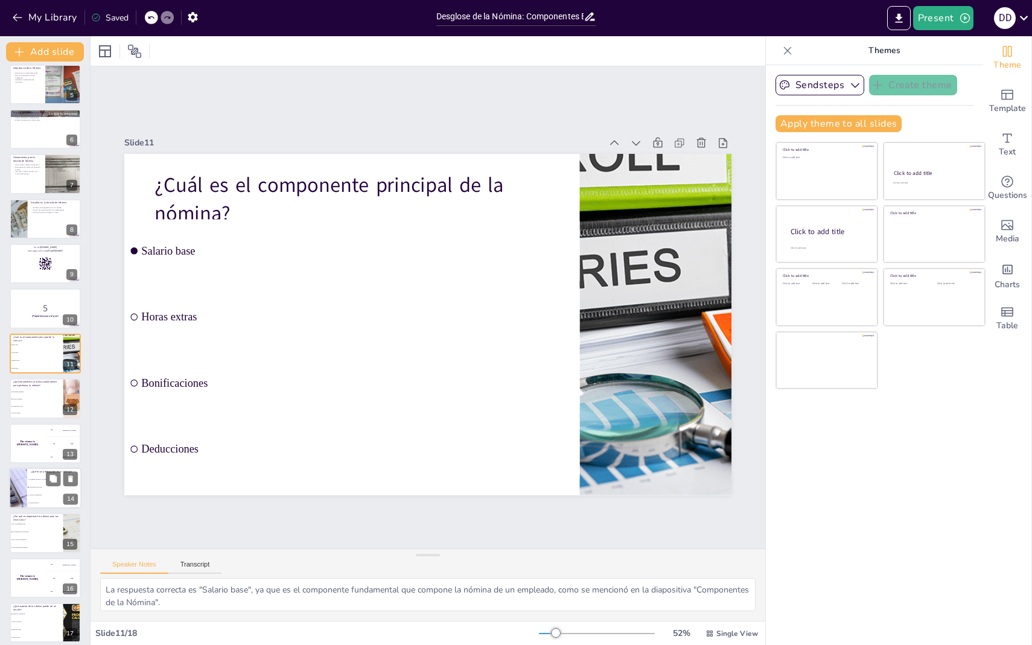
click at [37, 488] on li "Un descuento en el pago" at bounding box center [54, 487] width 54 height 8
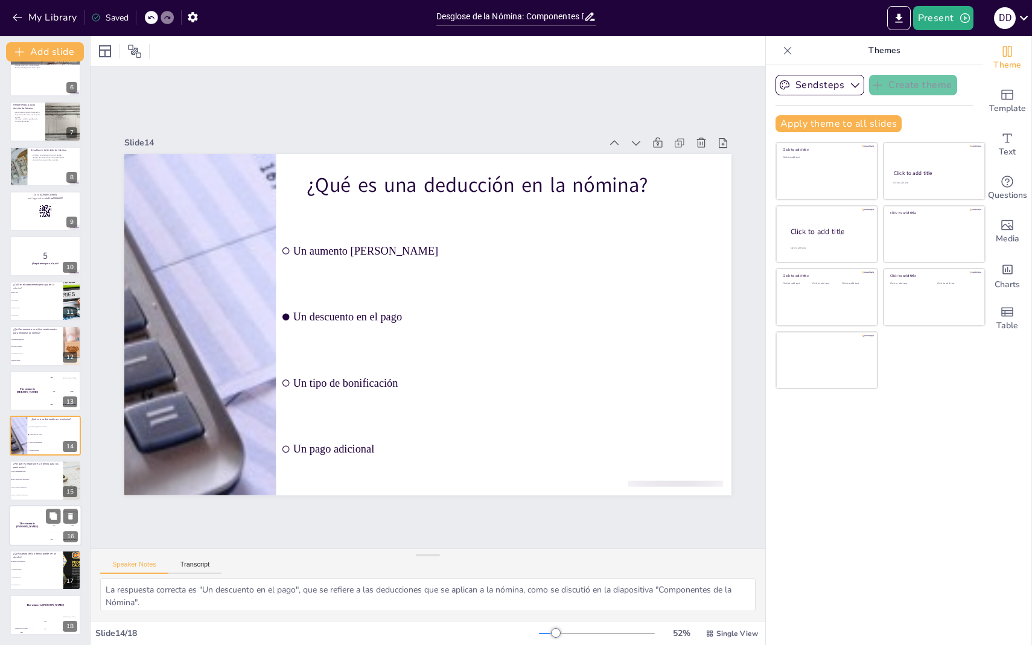
click at [33, 532] on div "The winner is Niels 🏆" at bounding box center [27, 525] width 36 height 41
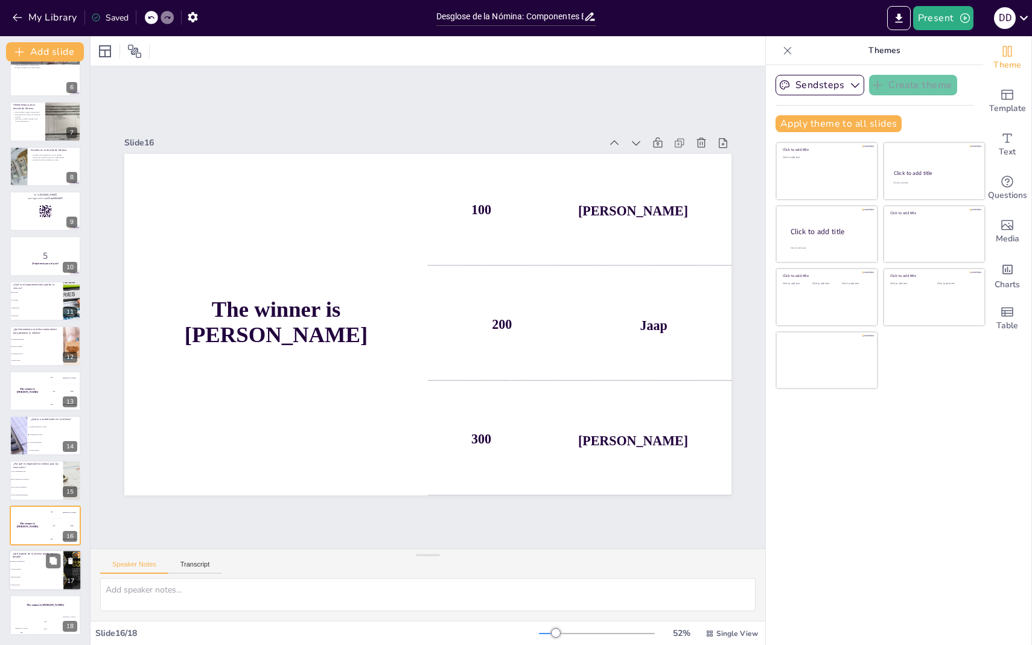
click at [39, 567] on li "Cálculo de salarios" at bounding box center [36, 570] width 54 height 8
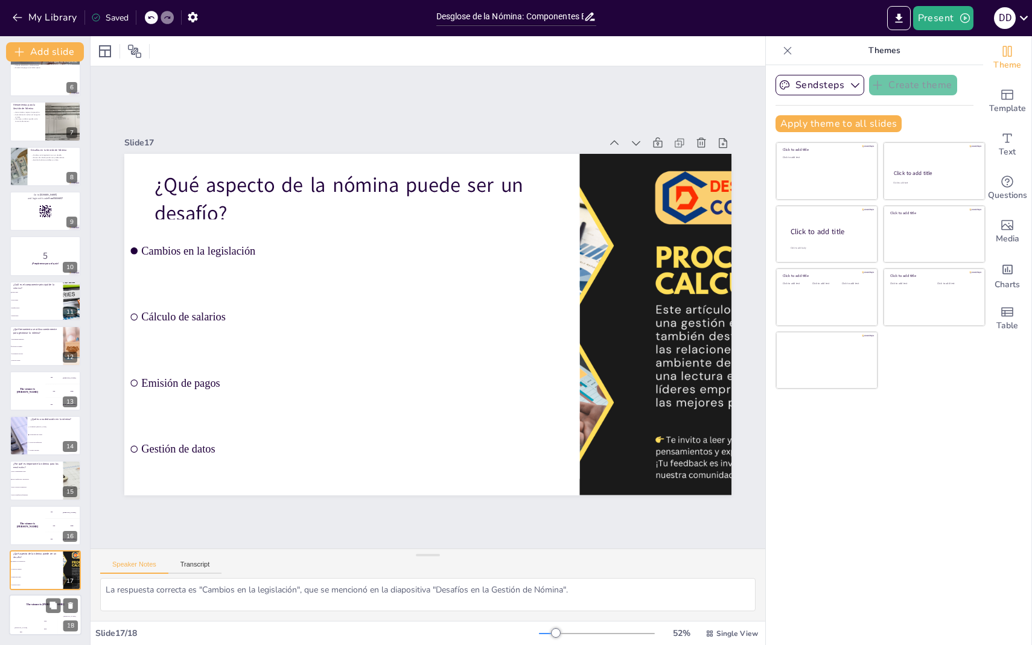
click at [43, 610] on div "The winner is Niels 🏆" at bounding box center [45, 605] width 72 height 21
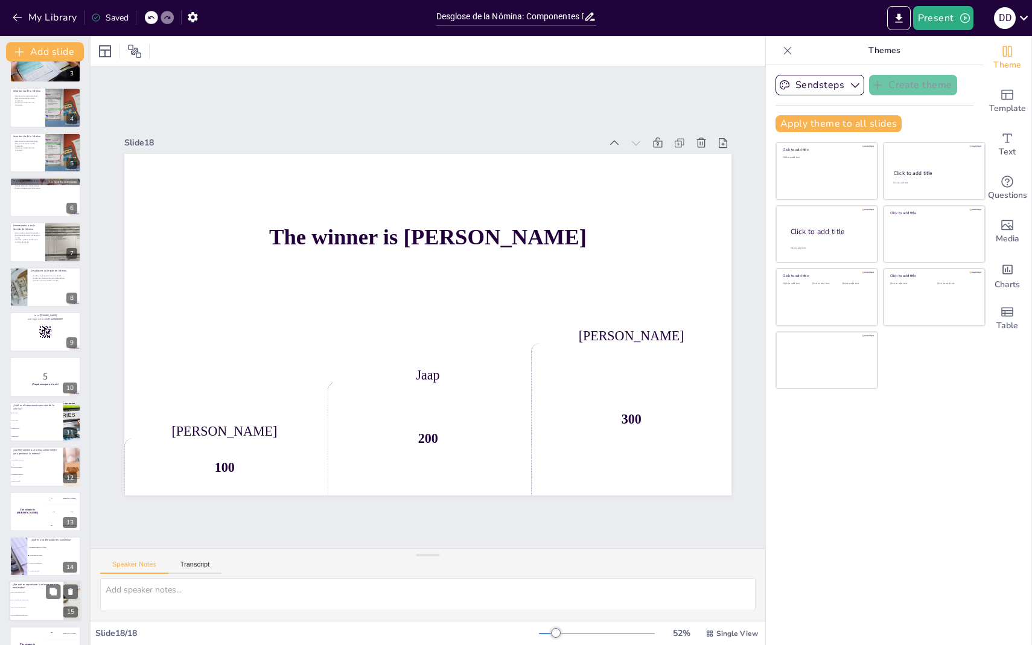
scroll to position [0, 0]
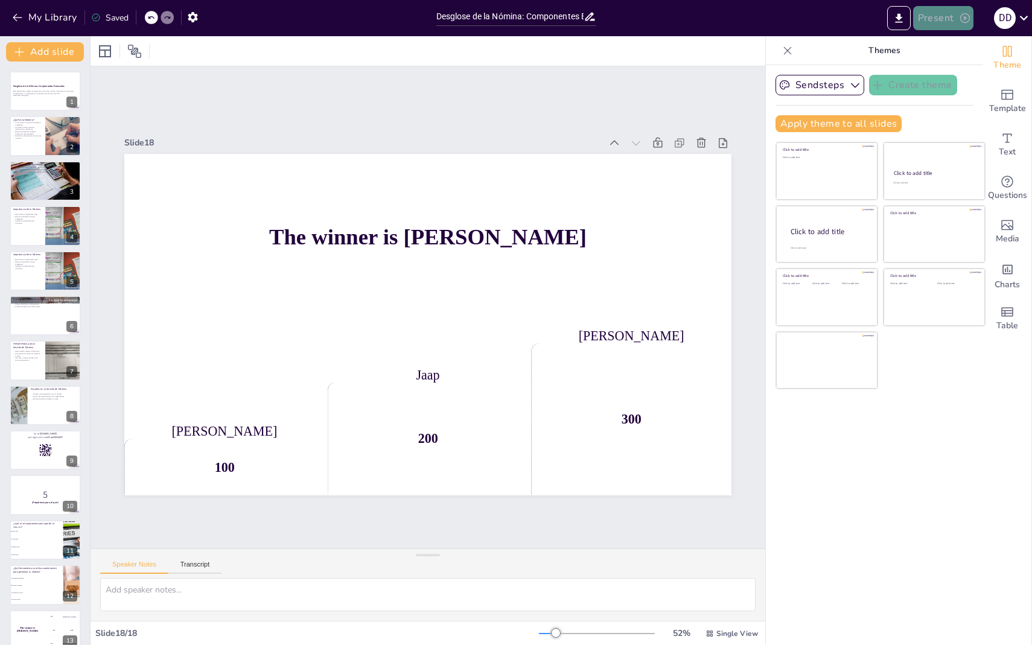
click at [955, 19] on button "Present" at bounding box center [943, 18] width 60 height 24
click at [937, 67] on li "Play presentation" at bounding box center [961, 74] width 95 height 19
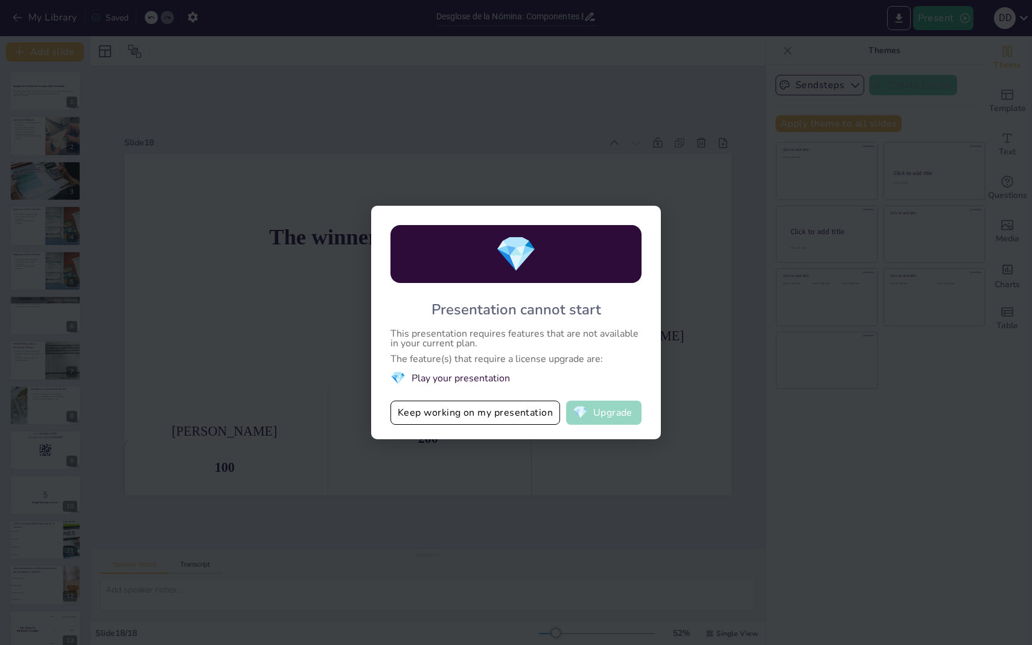
click at [594, 411] on button "💎 Upgrade" at bounding box center [603, 413] width 75 height 24
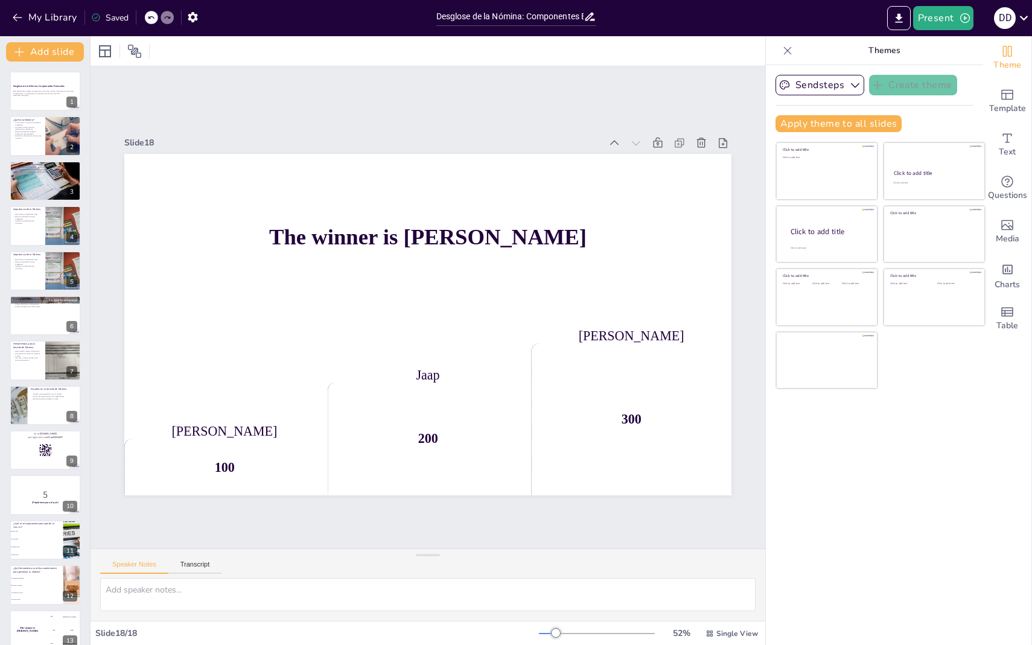
click at [110, 16] on div "Saved" at bounding box center [109, 17] width 37 height 11
click at [111, 21] on div "Saved" at bounding box center [109, 17] width 37 height 11
click at [902, 22] on icon "Export to PowerPoint" at bounding box center [898, 17] width 7 height 9
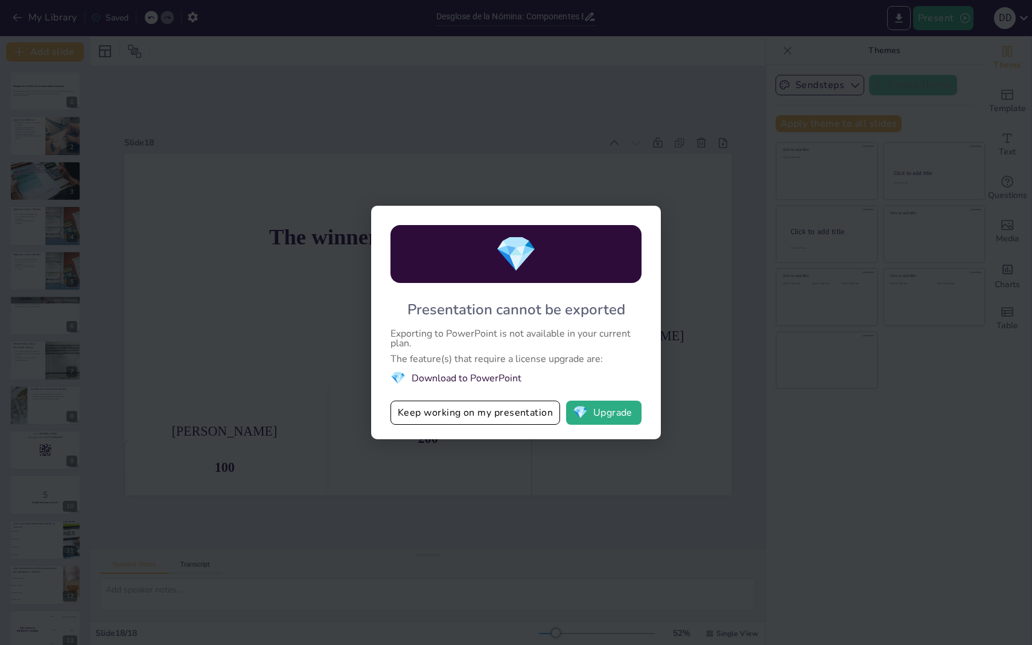
click at [721, 283] on div "💎 Presentation cannot be exported Exporting to PowerPoint is not available in y…" at bounding box center [516, 322] width 1032 height 645
click at [520, 418] on button "Keep working on my presentation" at bounding box center [476, 413] width 170 height 24
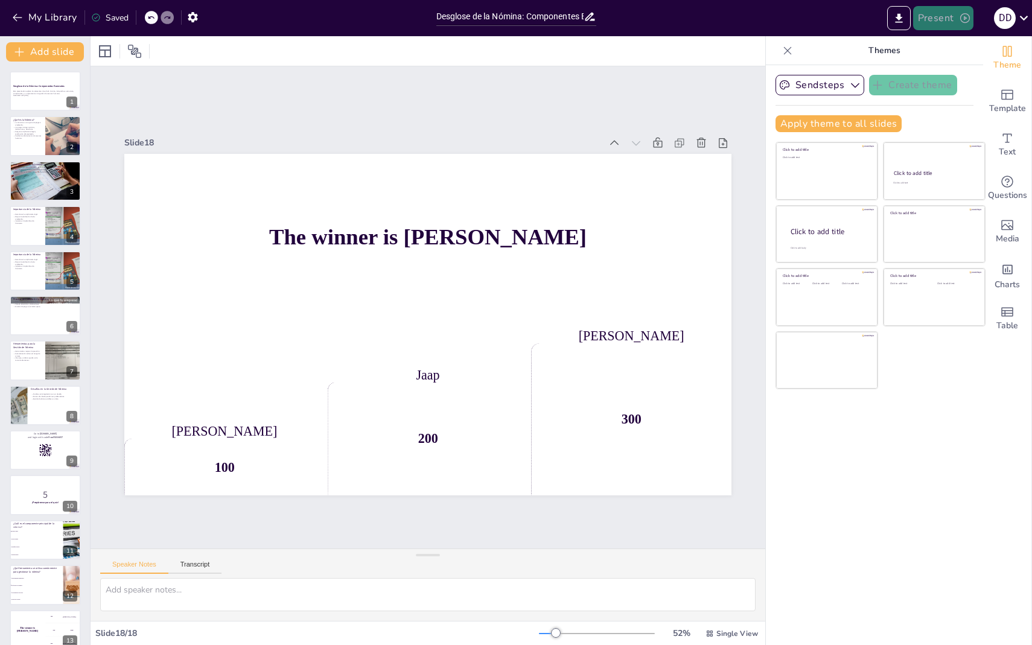
click at [964, 17] on icon "button" at bounding box center [965, 18] width 10 height 10
click at [963, 41] on li "Preview presentation" at bounding box center [961, 44] width 95 height 19
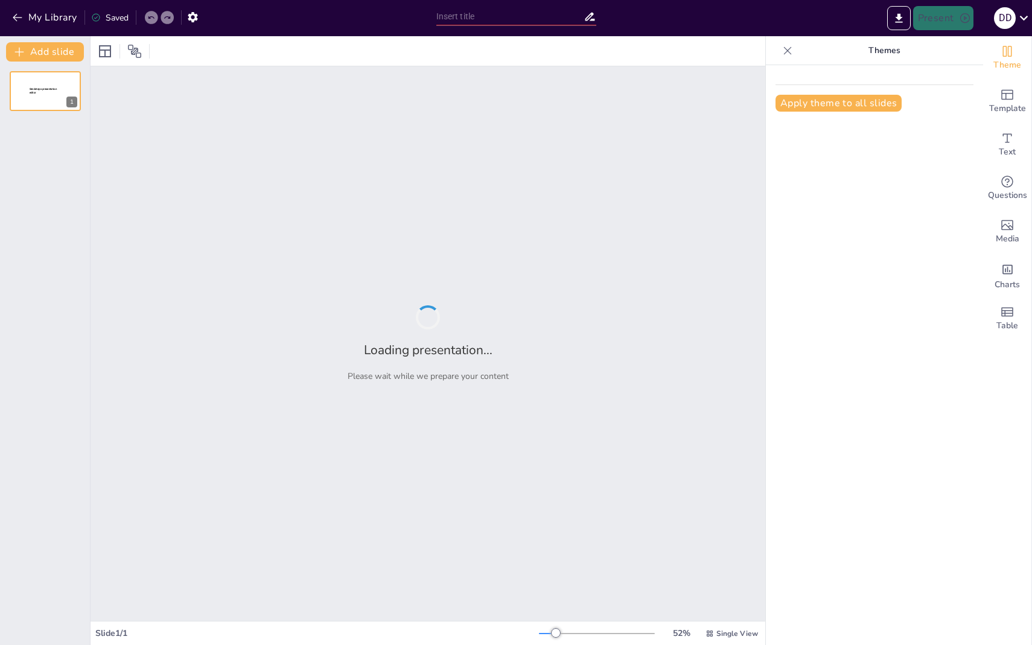
type input "Desglose de la Nómina: Componentes Esenciales"
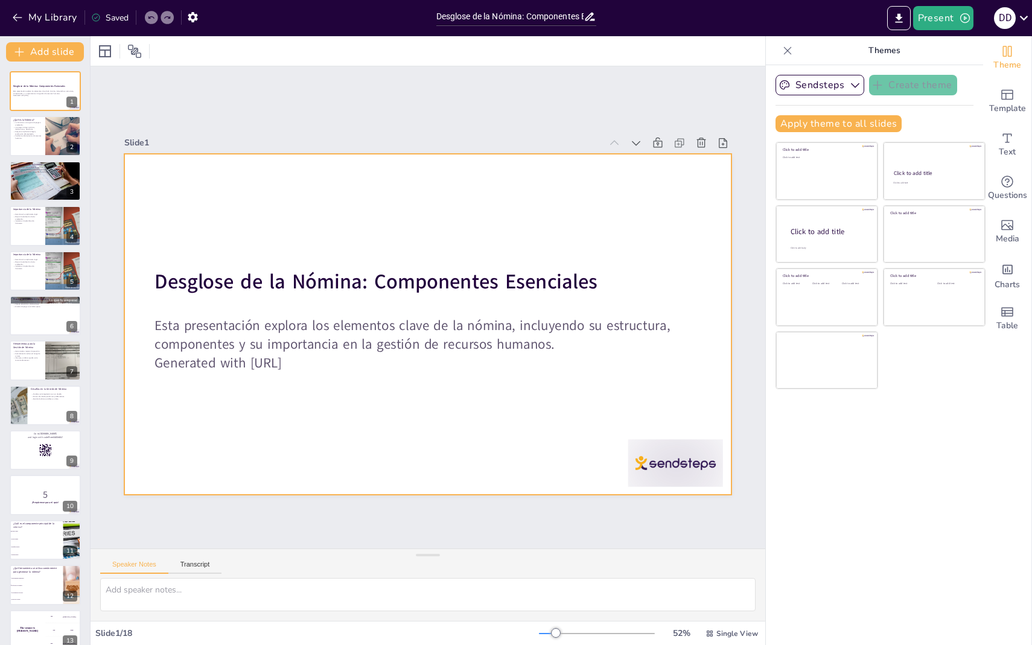
checkbox input "true"
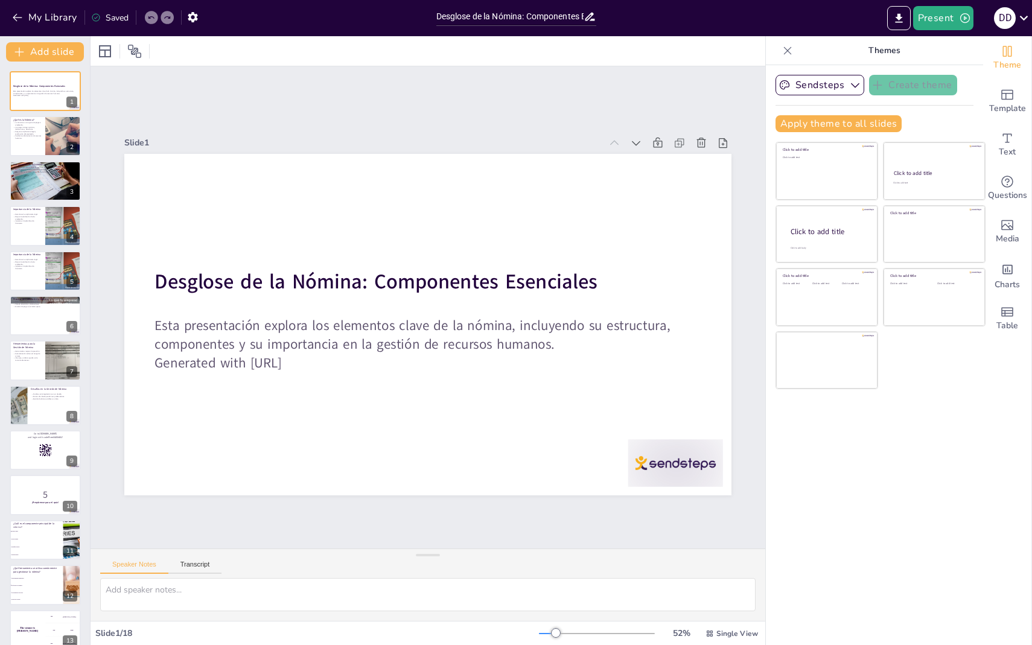
checkbox input "true"
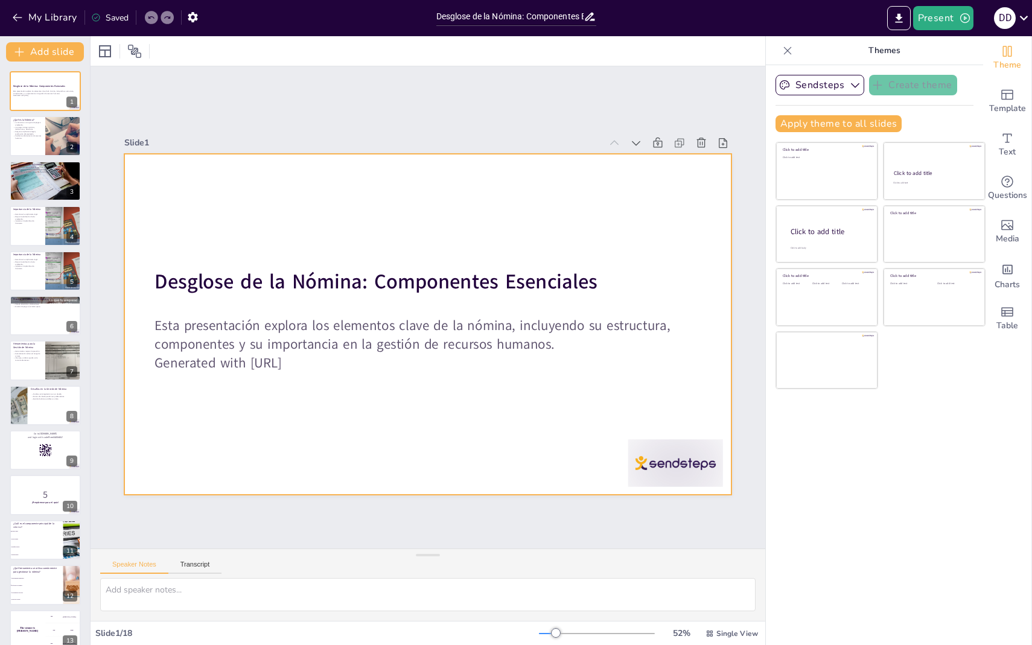
checkbox input "true"
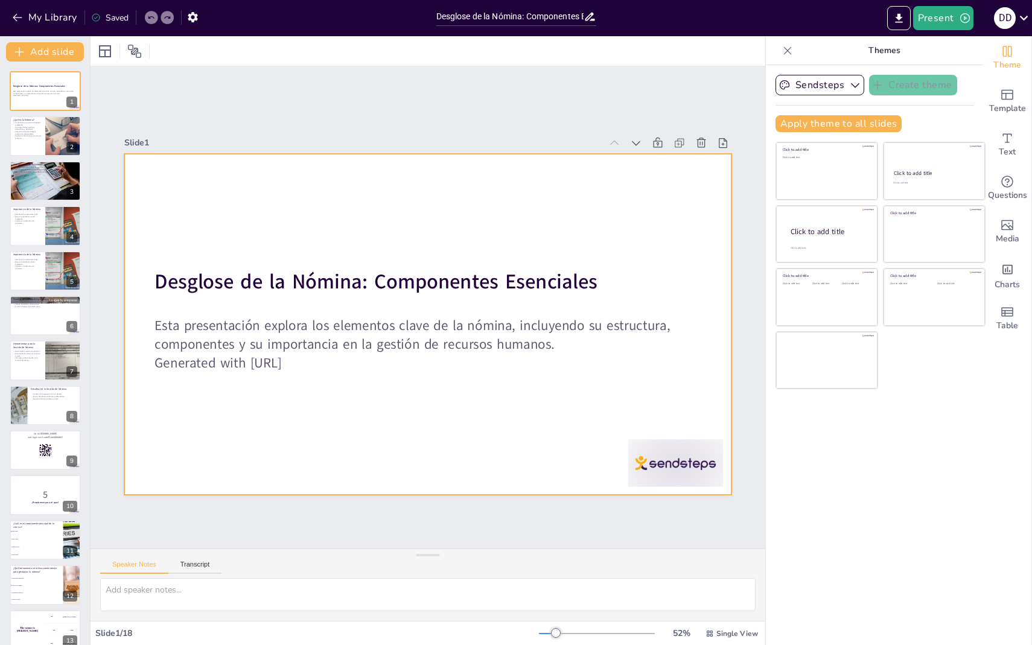
checkbox input "true"
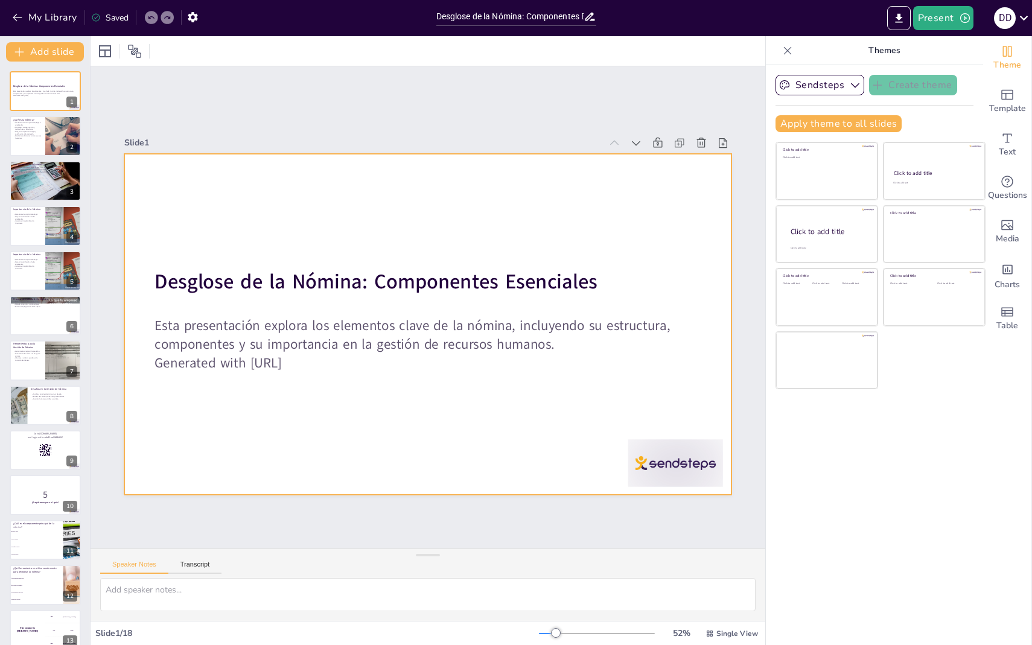
checkbox input "true"
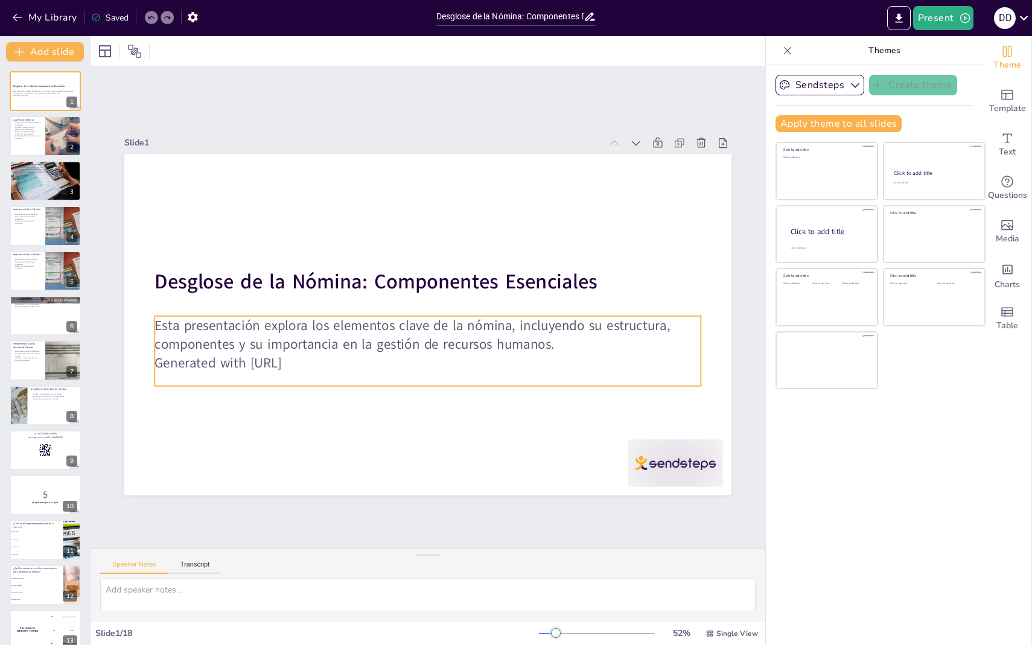
checkbox input "true"
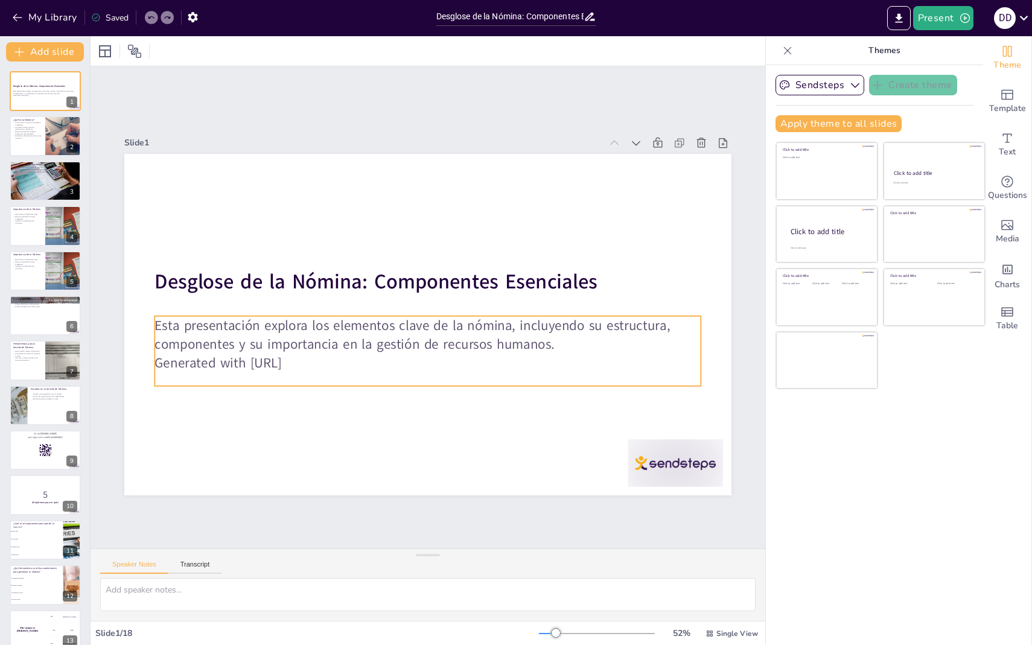
checkbox input "true"
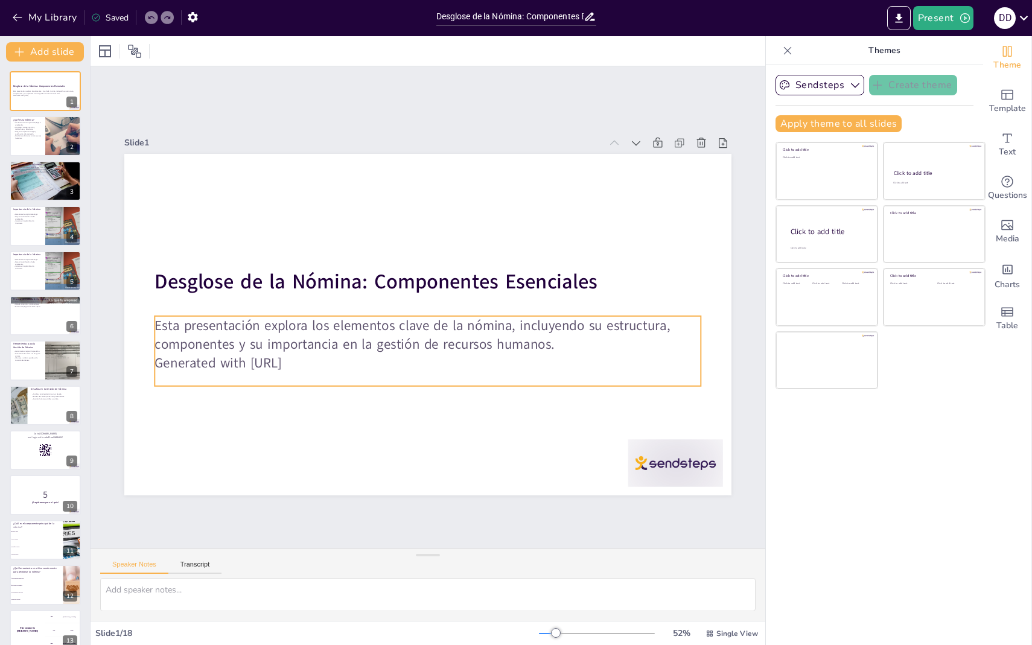
checkbox input "true"
